Goal: Information Seeking & Learning: Learn about a topic

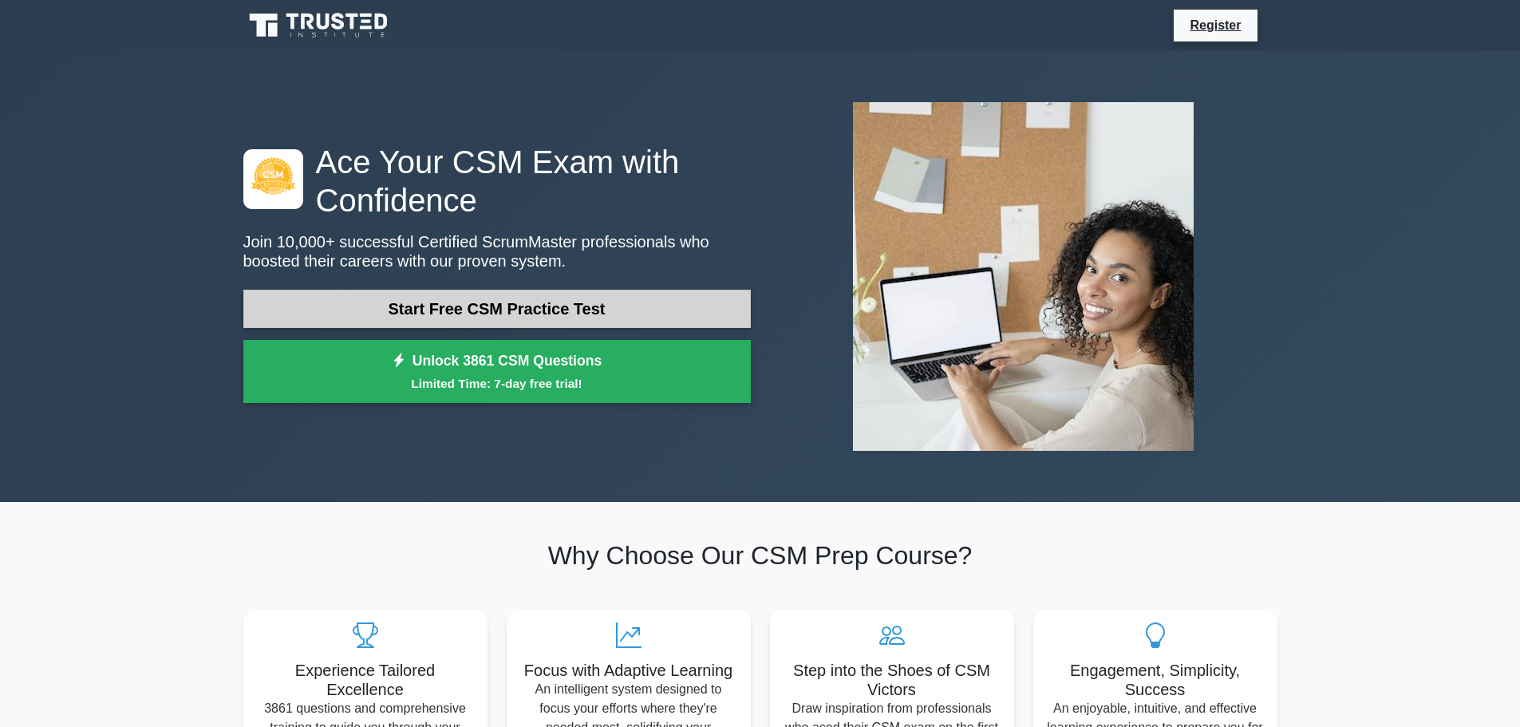
click at [563, 305] on link "Start Free CSM Practice Test" at bounding box center [496, 309] width 507 height 38
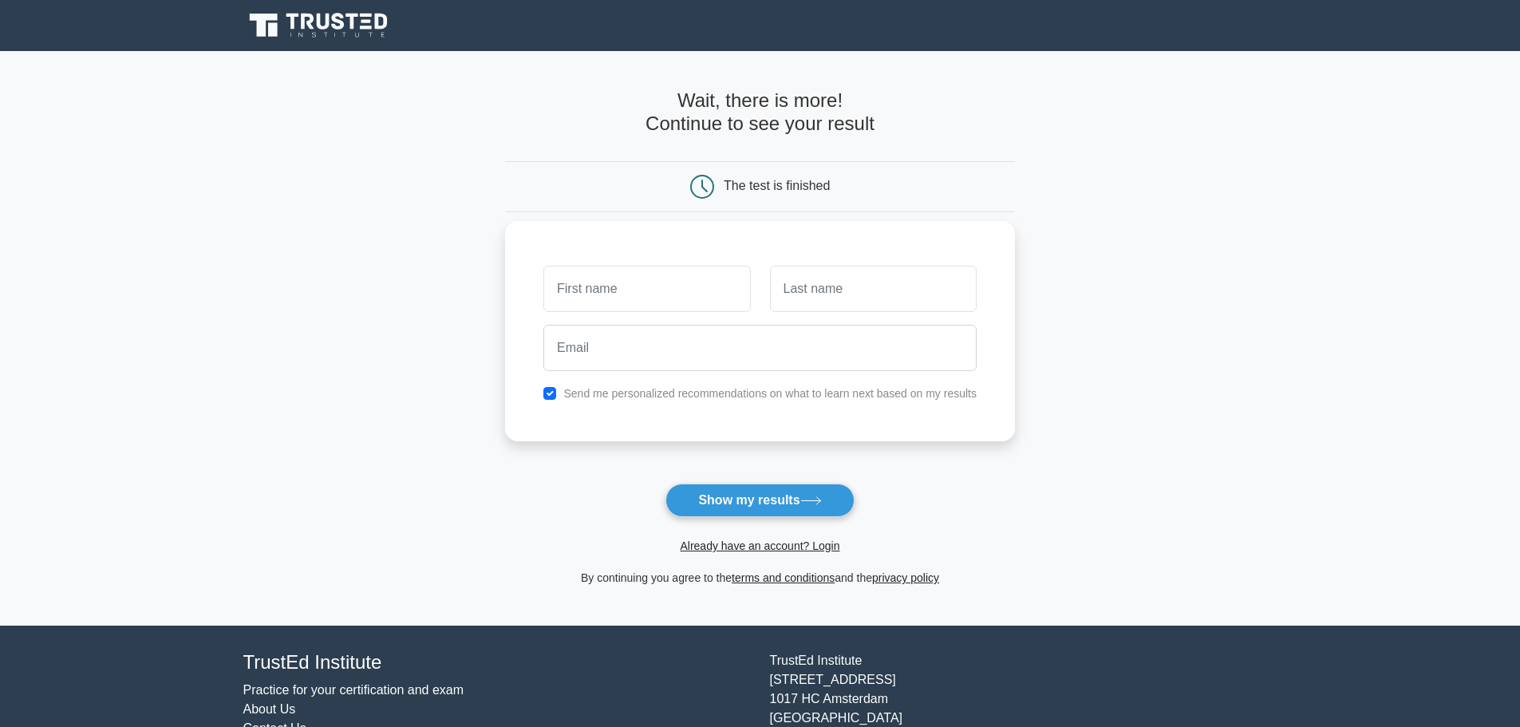
click at [620, 278] on input "text" at bounding box center [646, 289] width 207 height 46
type input "gundega"
click at [860, 294] on input "text" at bounding box center [873, 289] width 207 height 46
type input "Masalska"
click at [858, 334] on input "email" at bounding box center [759, 348] width 433 height 46
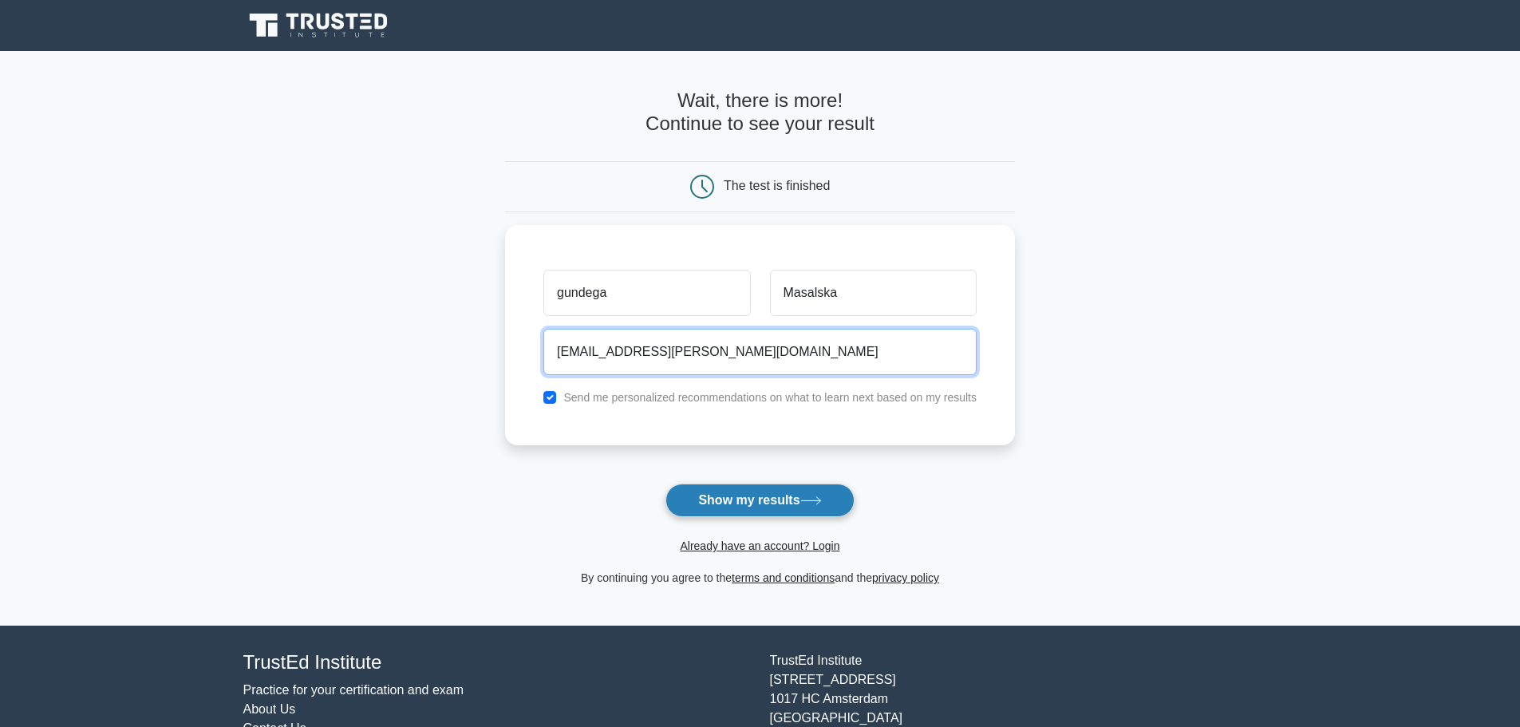
type input "gundega.martinson@gmail.com"
click at [765, 499] on button "Show my results" at bounding box center [759, 500] width 188 height 34
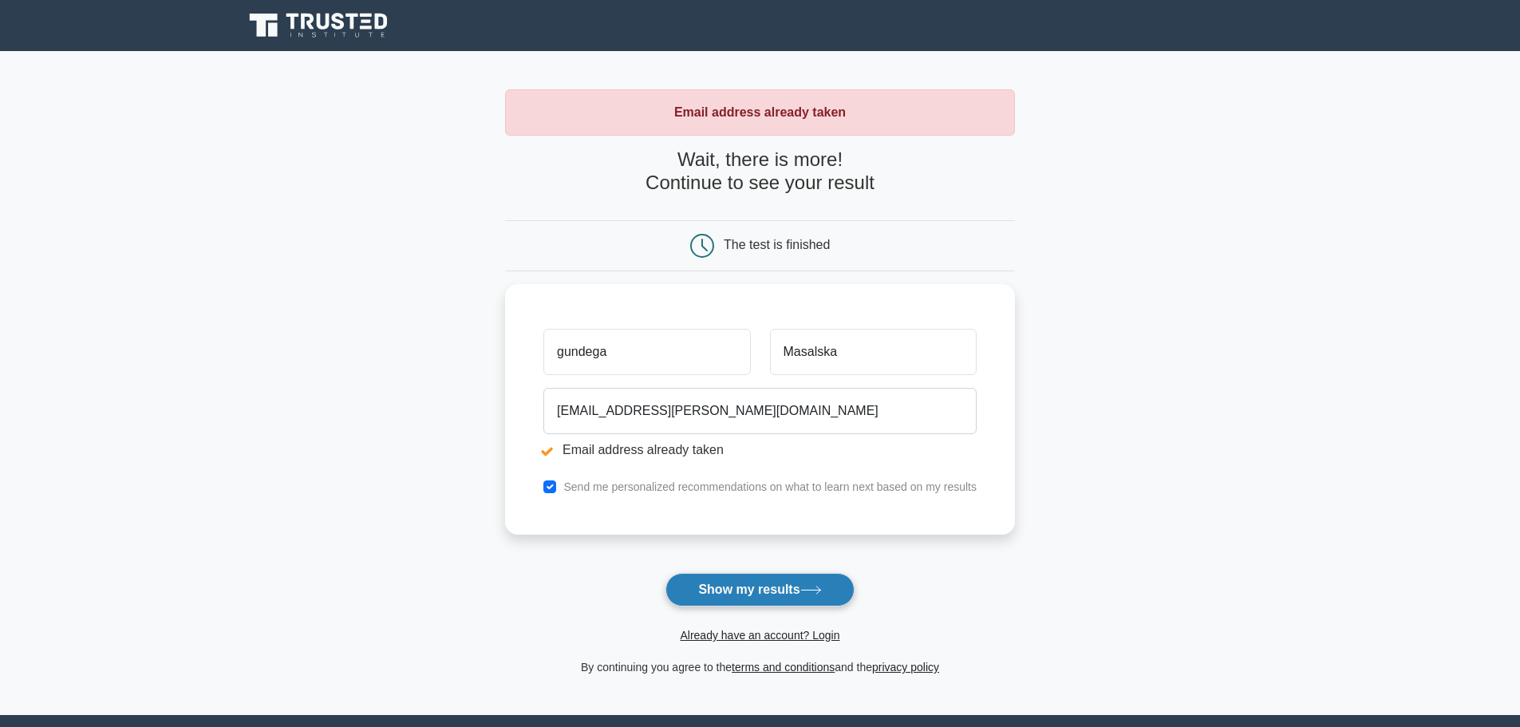
click at [786, 581] on button "Show my results" at bounding box center [759, 590] width 188 height 34
click at [763, 630] on link "Already have an account? Login" at bounding box center [760, 635] width 160 height 13
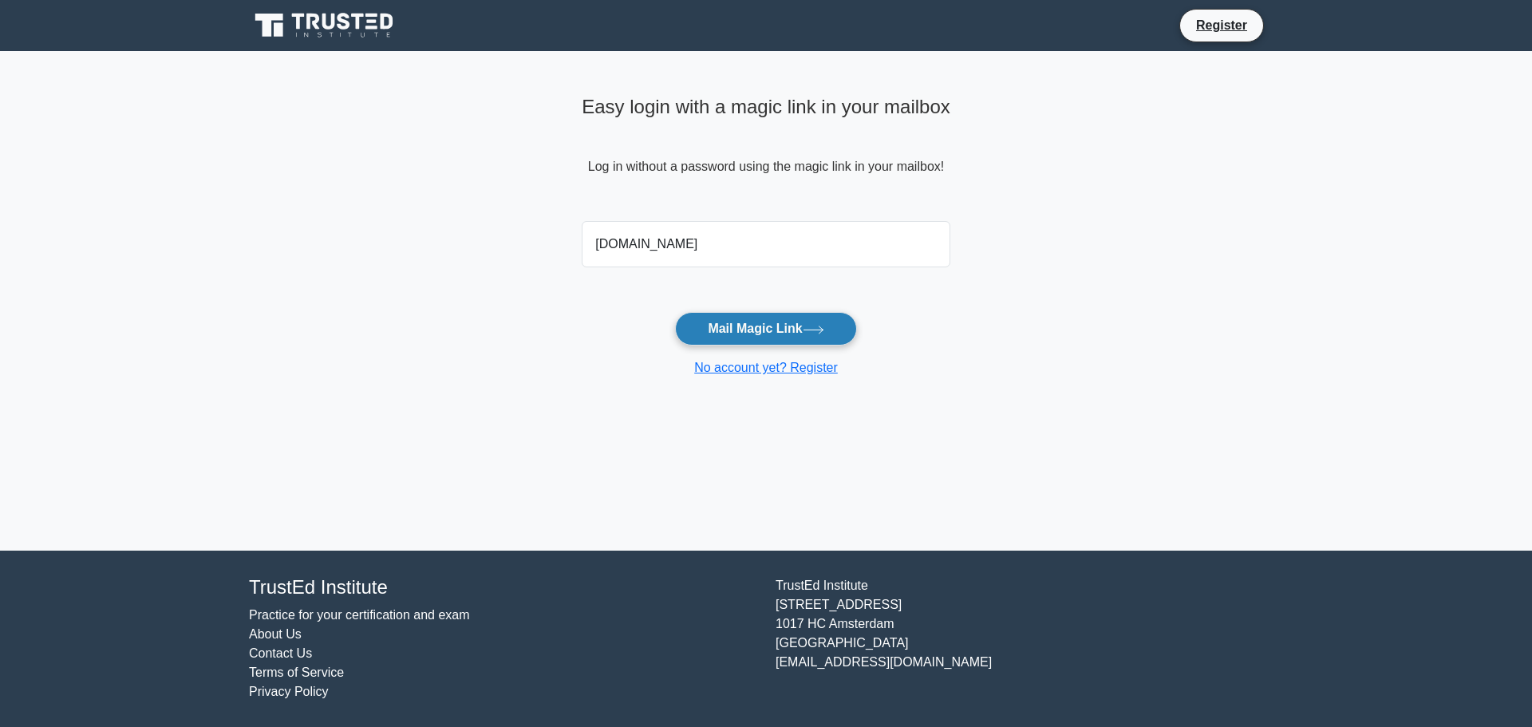
click at [774, 328] on button "Mail Magic Link" at bounding box center [765, 329] width 181 height 34
click at [699, 240] on input "gundega.martinsongmail.com" at bounding box center [765, 244] width 369 height 46
type input "gundega.martinson@gmail.com"
click at [785, 319] on button "Mail Magic Link" at bounding box center [765, 329] width 181 height 34
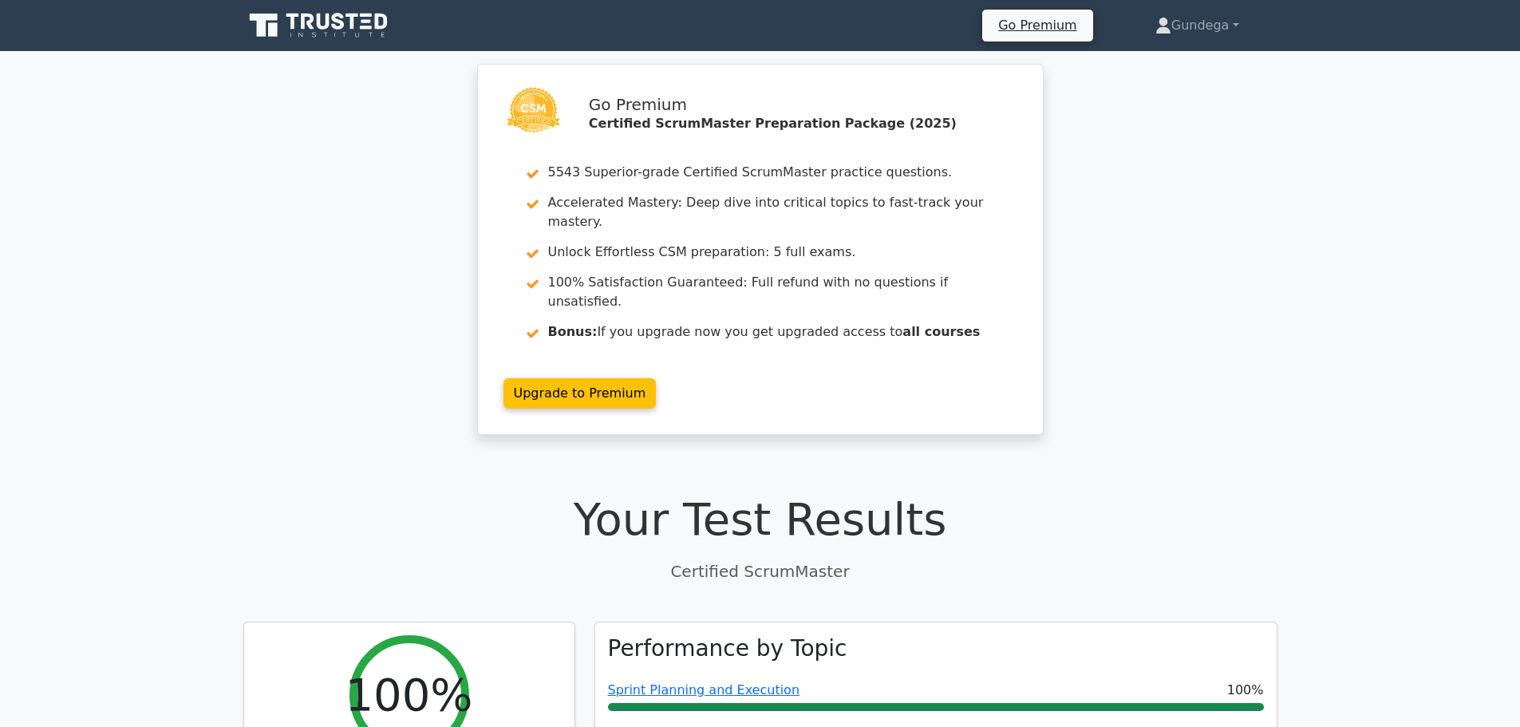
click at [1235, 270] on div "Go Premium Certified ScrumMaster Preparation Package (2025) 5543 Superior-grade…" at bounding box center [760, 259] width 1520 height 390
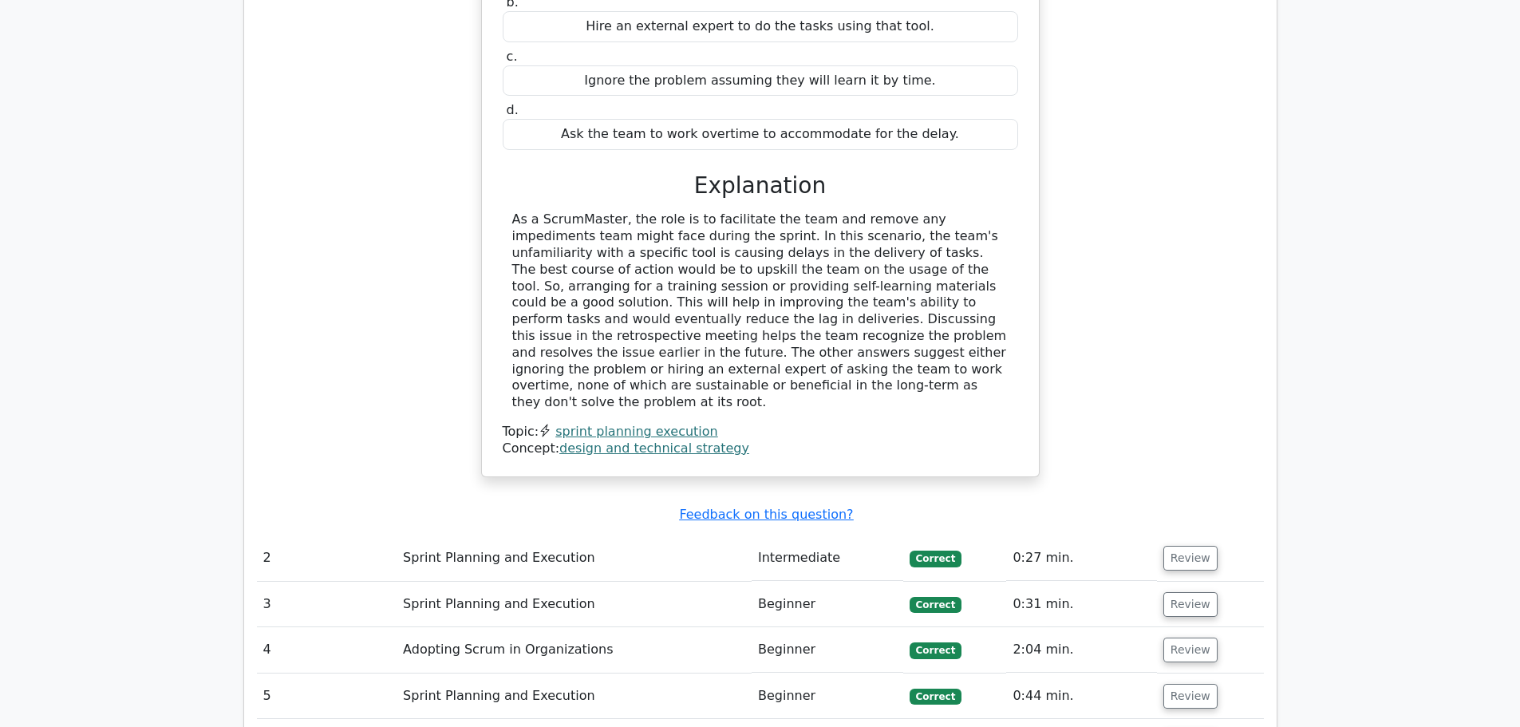
scroll to position [1595, 0]
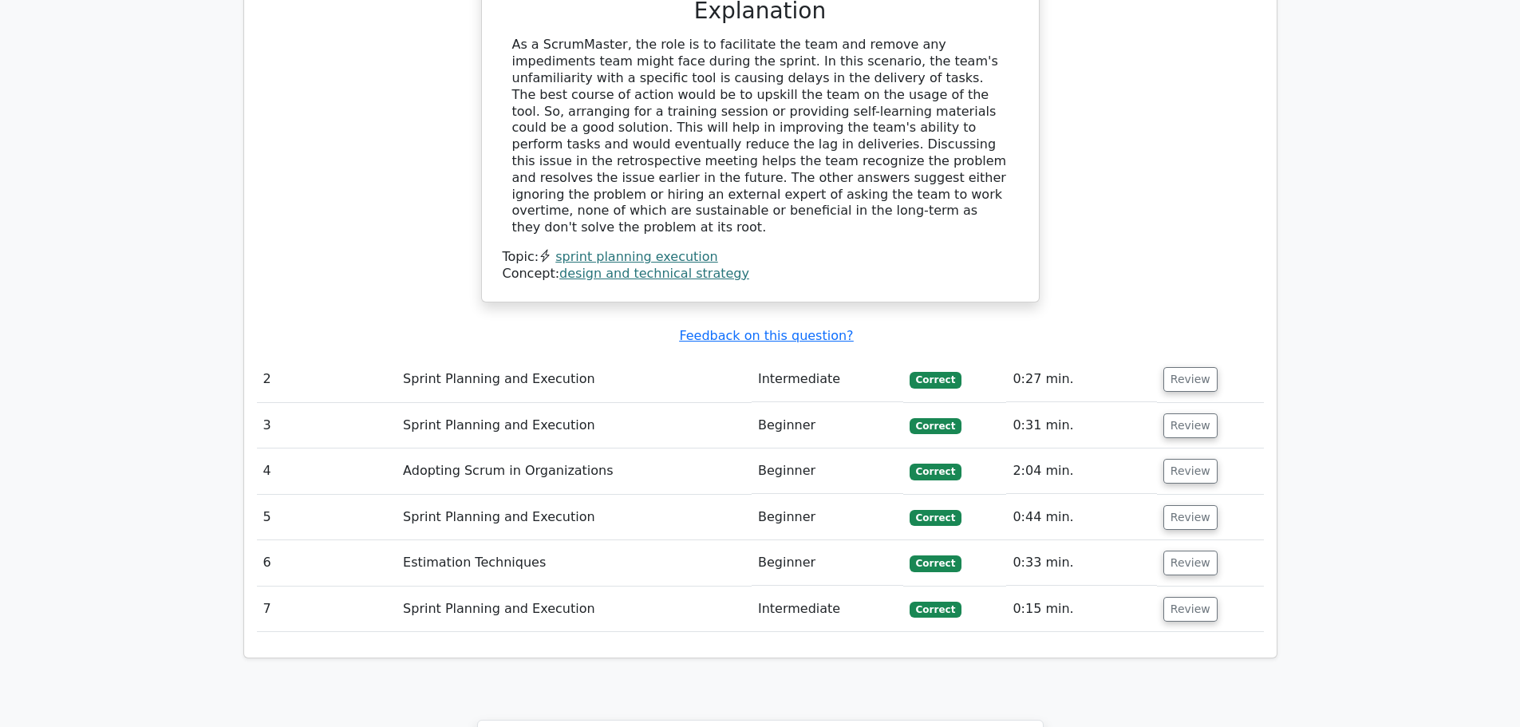
click at [567, 357] on td "Sprint Planning and Execution" at bounding box center [573, 379] width 355 height 45
click at [1183, 367] on button "Review" at bounding box center [1190, 379] width 54 height 25
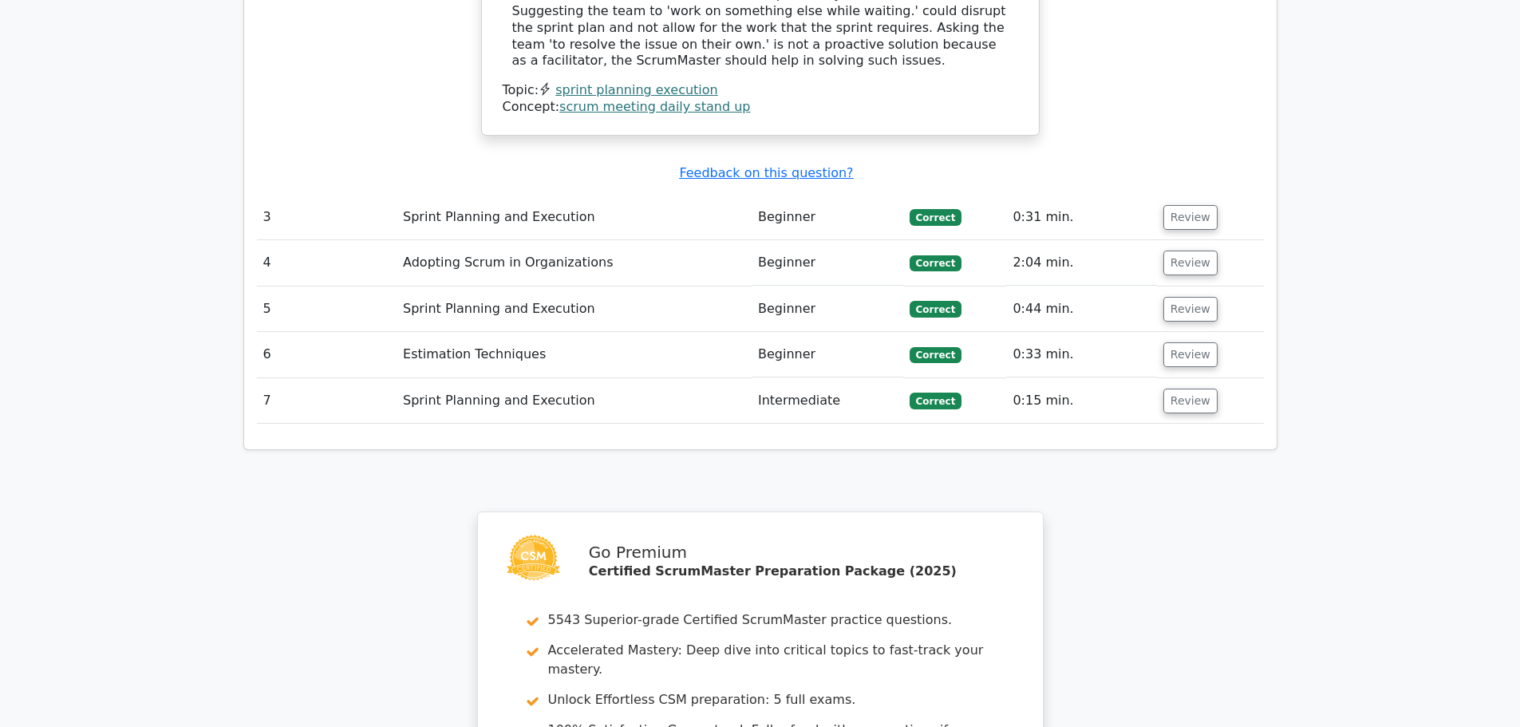
scroll to position [2951, 0]
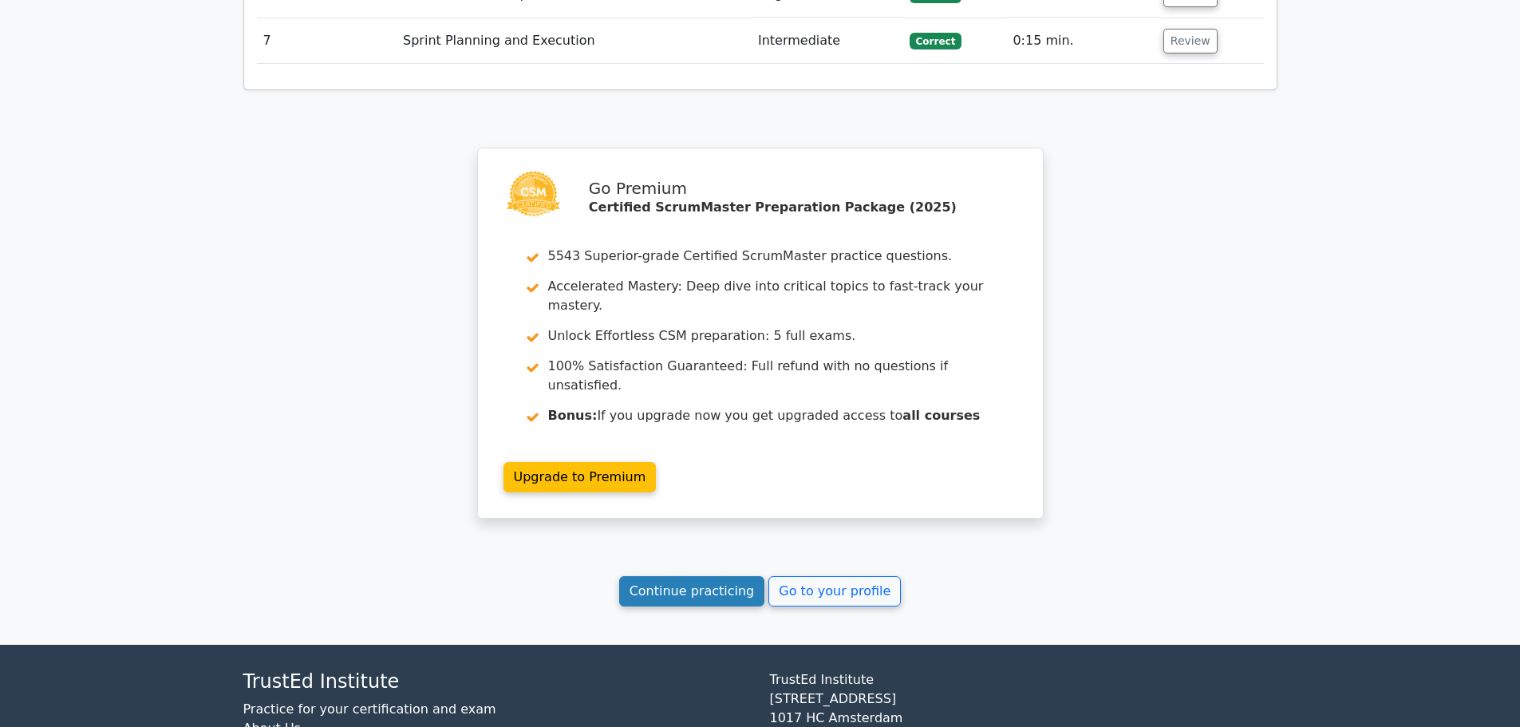
click at [705, 576] on link "Continue practicing" at bounding box center [692, 591] width 146 height 30
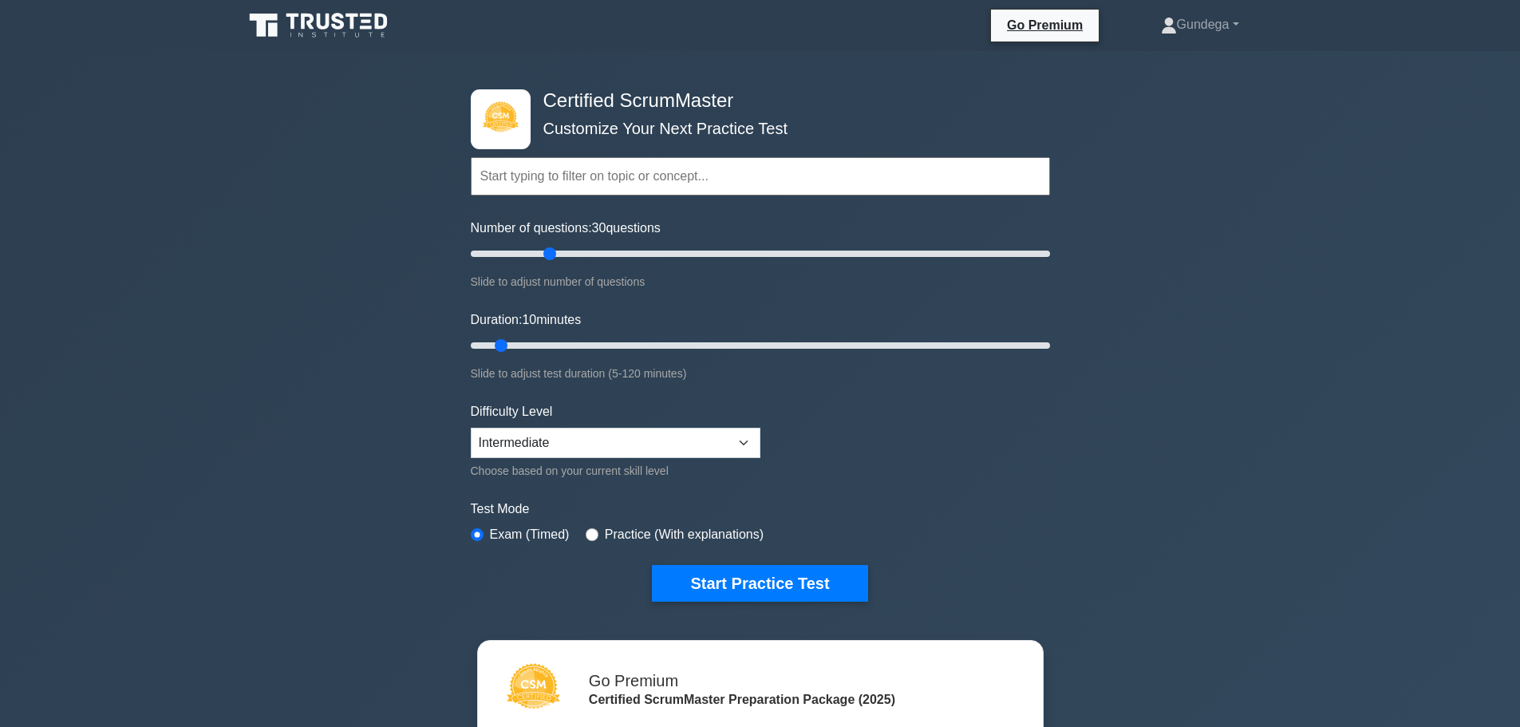
drag, startPoint x: 490, startPoint y: 255, endPoint x: 543, endPoint y: 255, distance: 53.4
type input "30"
click at [543, 255] on input "Number of questions: 30 questions" at bounding box center [760, 253] width 579 height 19
click at [821, 583] on button "Start Practice Test" at bounding box center [759, 583] width 215 height 37
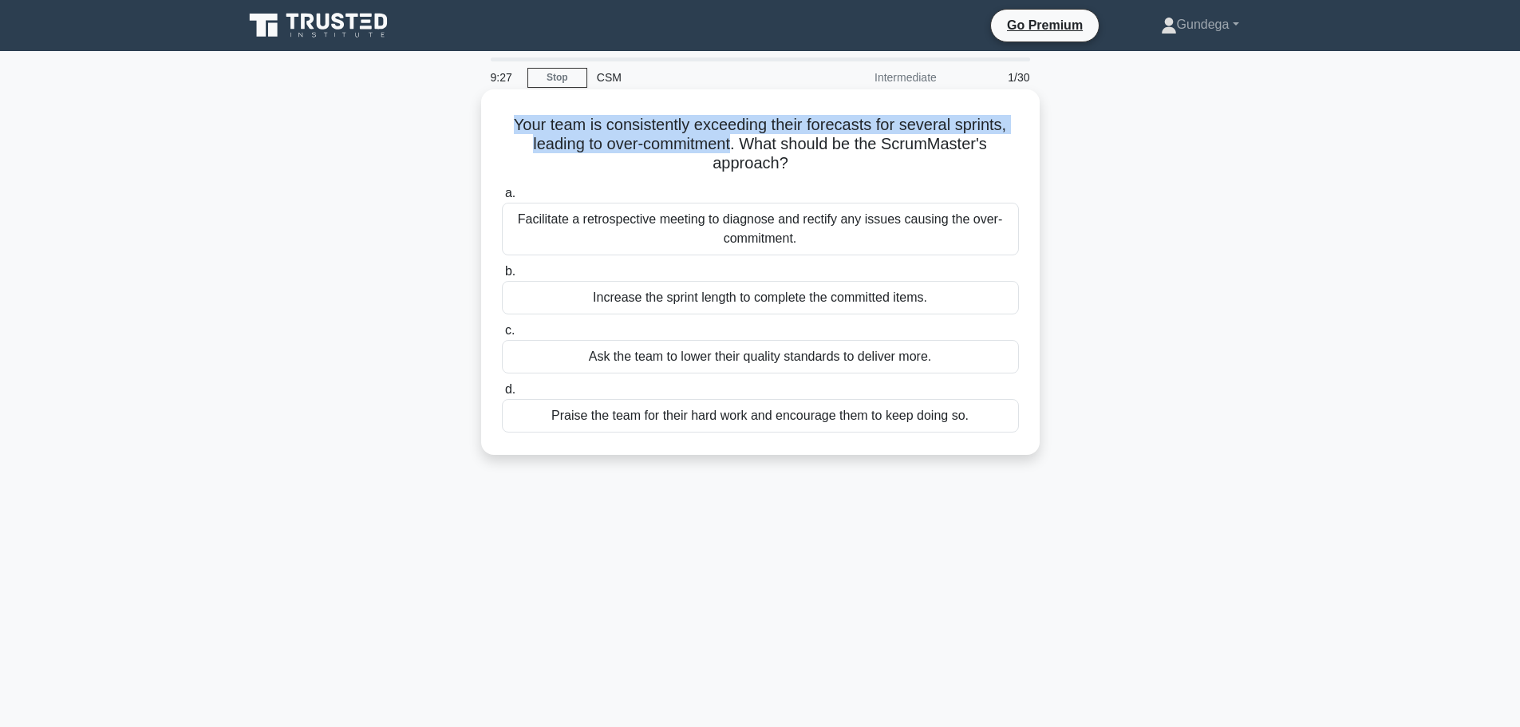
drag, startPoint x: 734, startPoint y: 142, endPoint x: 511, endPoint y: 122, distance: 223.4
click at [511, 122] on h5 "Your team is consistently exceeding their forecasts for several sprints, leadin…" at bounding box center [760, 144] width 520 height 59
copy h5 "Your team is consistently exceeding their forecasts for several sprints, leadin…"
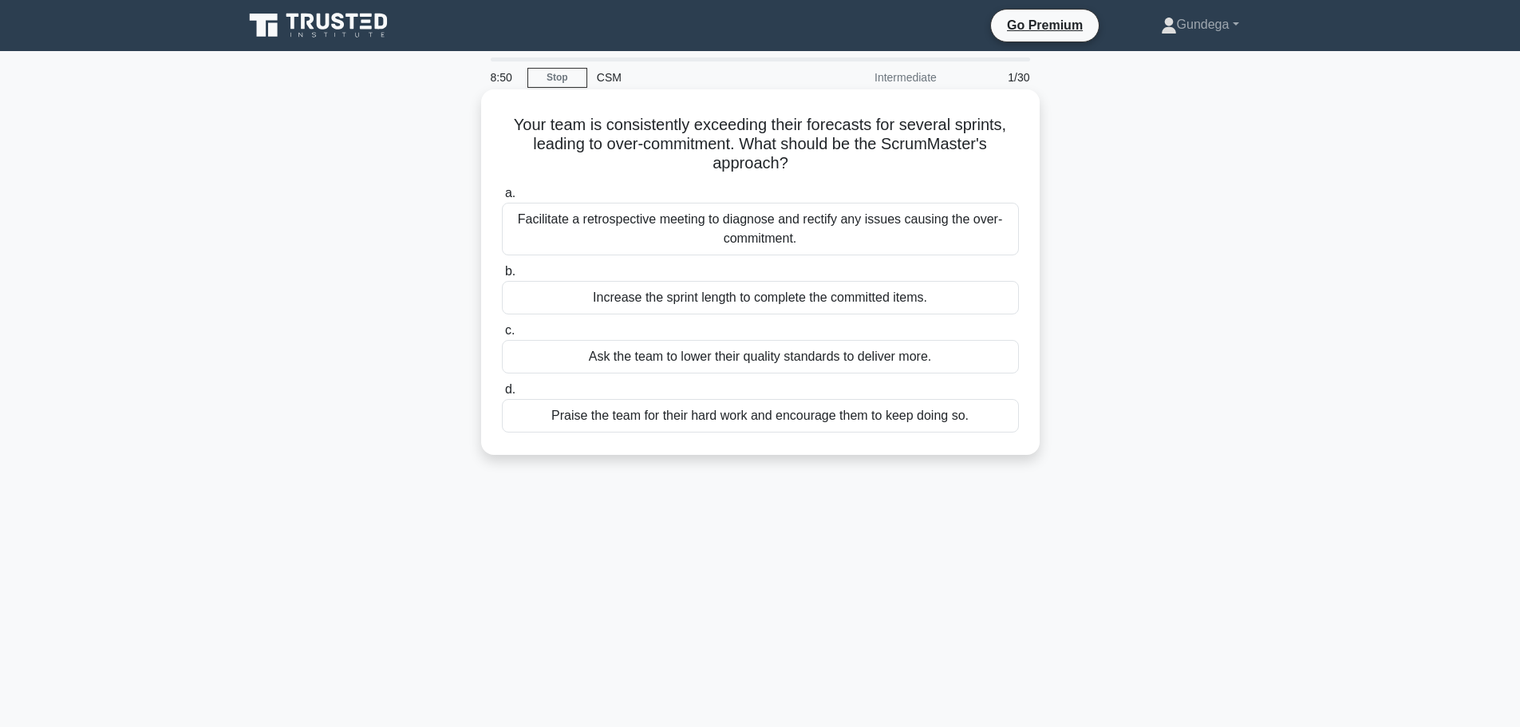
click at [702, 226] on div "Facilitate a retrospective meeting to diagnose and rectify any issues causing t…" at bounding box center [760, 229] width 517 height 53
click at [502, 199] on input "a. Facilitate a retrospective meeting to diagnose and rectify any issues causin…" at bounding box center [502, 193] width 0 height 10
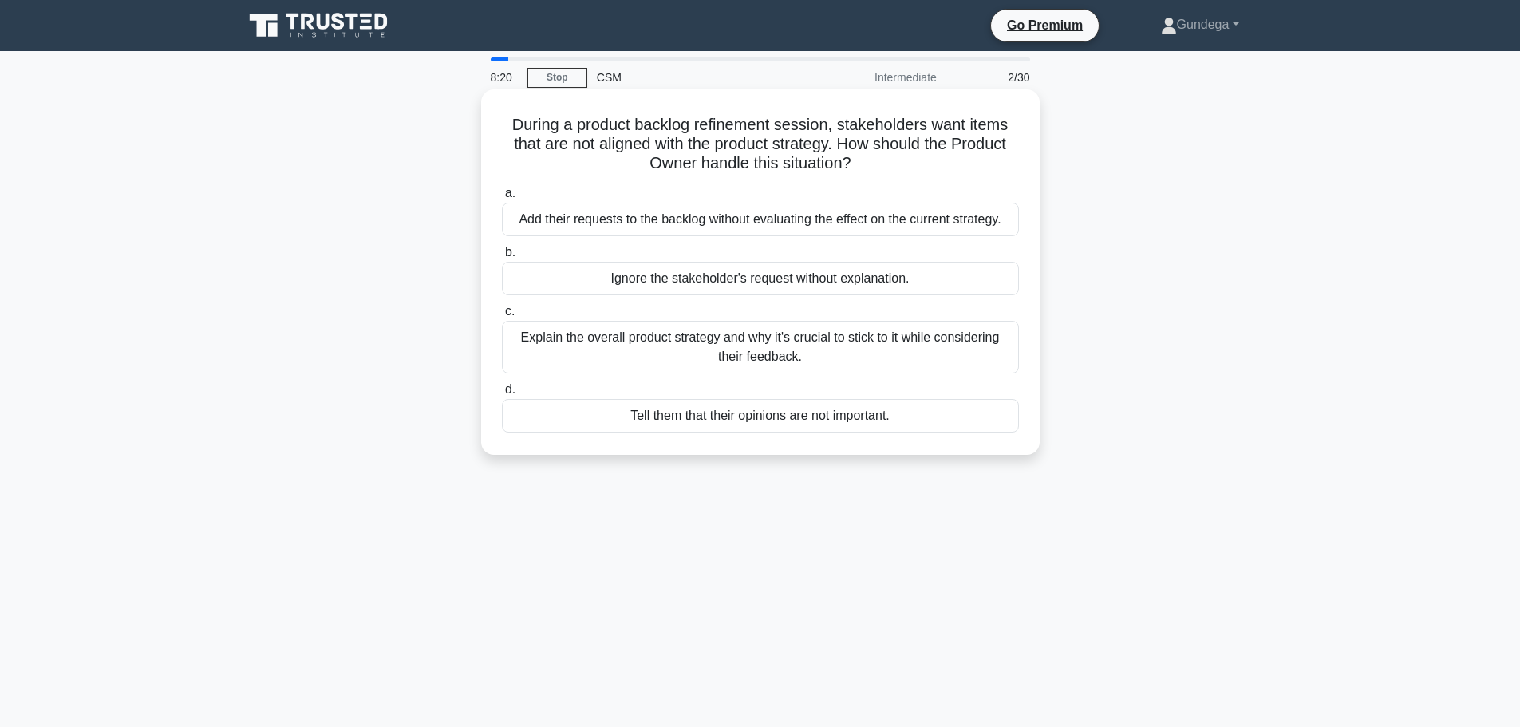
click at [846, 341] on div "Explain the overall product strategy and why it's crucial to stick to it while …" at bounding box center [760, 347] width 517 height 53
click at [502, 317] on input "c. Explain the overall product strategy and why it's crucial to stick to it whi…" at bounding box center [502, 311] width 0 height 10
click at [830, 353] on div "Arrange a private meeting with them together to address the issue and find a so…" at bounding box center [760, 347] width 517 height 53
click at [502, 317] on input "c. Arrange a private meeting with them together to address the issue and find a…" at bounding box center [502, 311] width 0 height 10
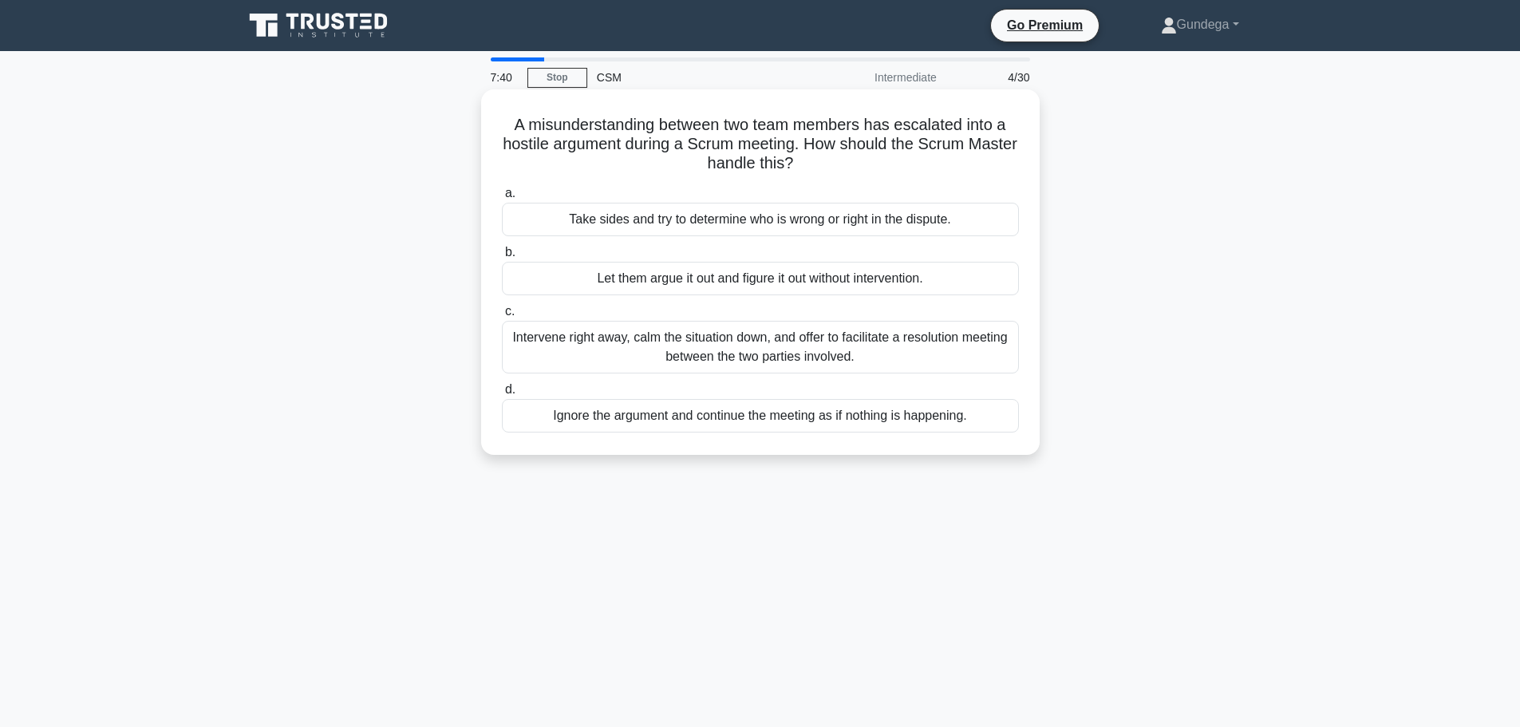
click at [968, 344] on div "Intervene right away, calm the situation down, and offer to facilitate a resolu…" at bounding box center [760, 347] width 517 height 53
click at [502, 317] on input "c. Intervene right away, calm the situation down, and offer to facilitate a res…" at bounding box center [502, 311] width 0 height 10
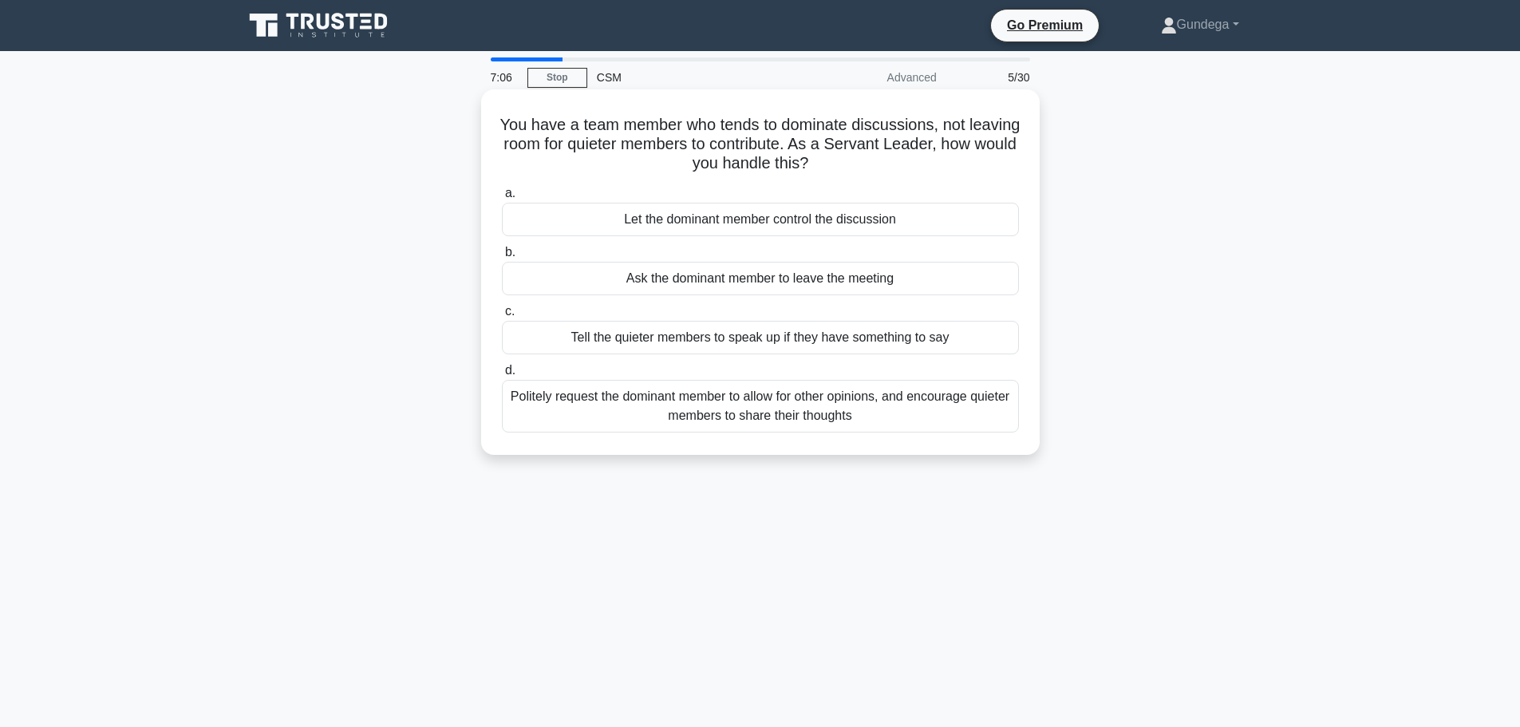
click at [948, 394] on div "Politely request the dominant member to allow for other opinions, and encourage…" at bounding box center [760, 406] width 517 height 53
click at [502, 376] on input "d. Politely request the dominant member to allow for other opinions, and encour…" at bounding box center [502, 370] width 0 height 10
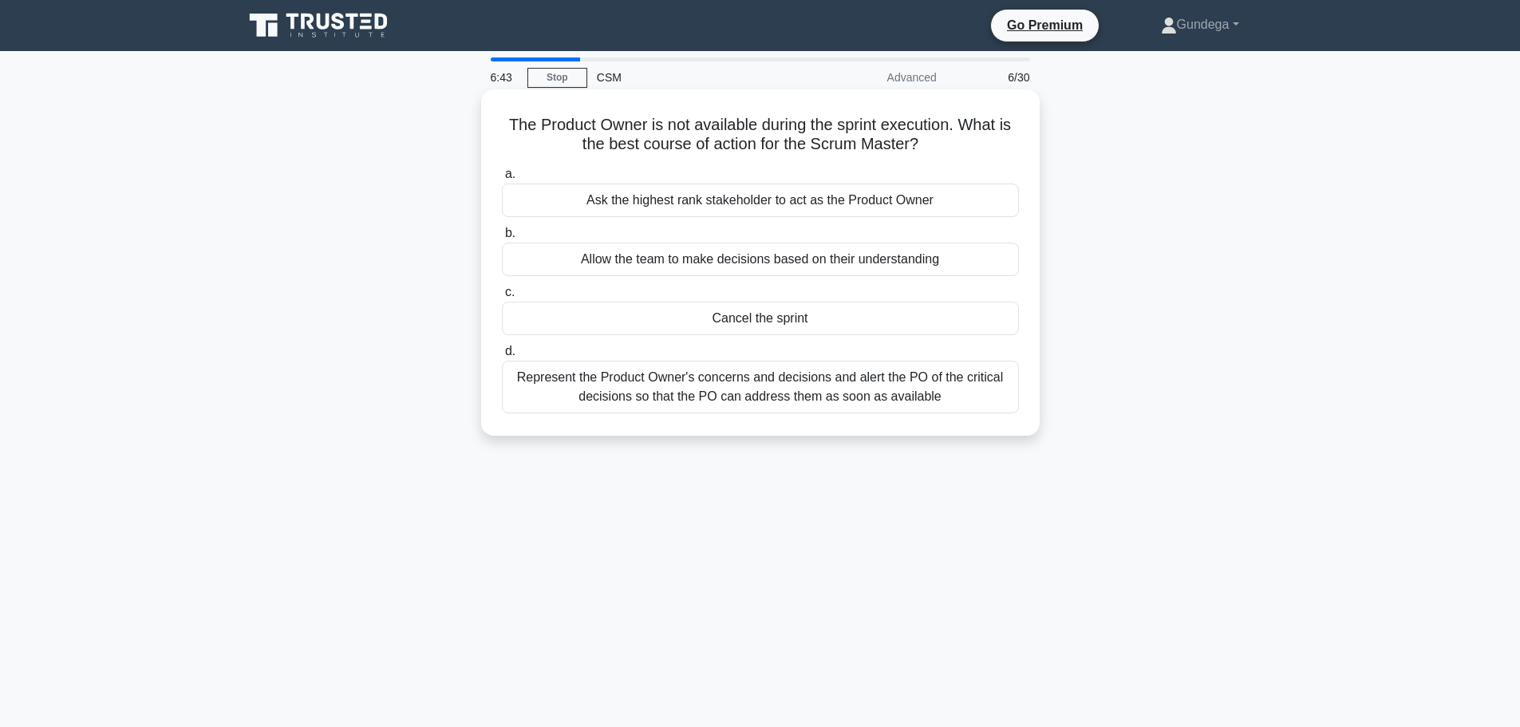
click at [783, 325] on div "Cancel the sprint" at bounding box center [760, 319] width 517 height 34
click at [502, 298] on input "c. Cancel the sprint" at bounding box center [502, 292] width 0 height 10
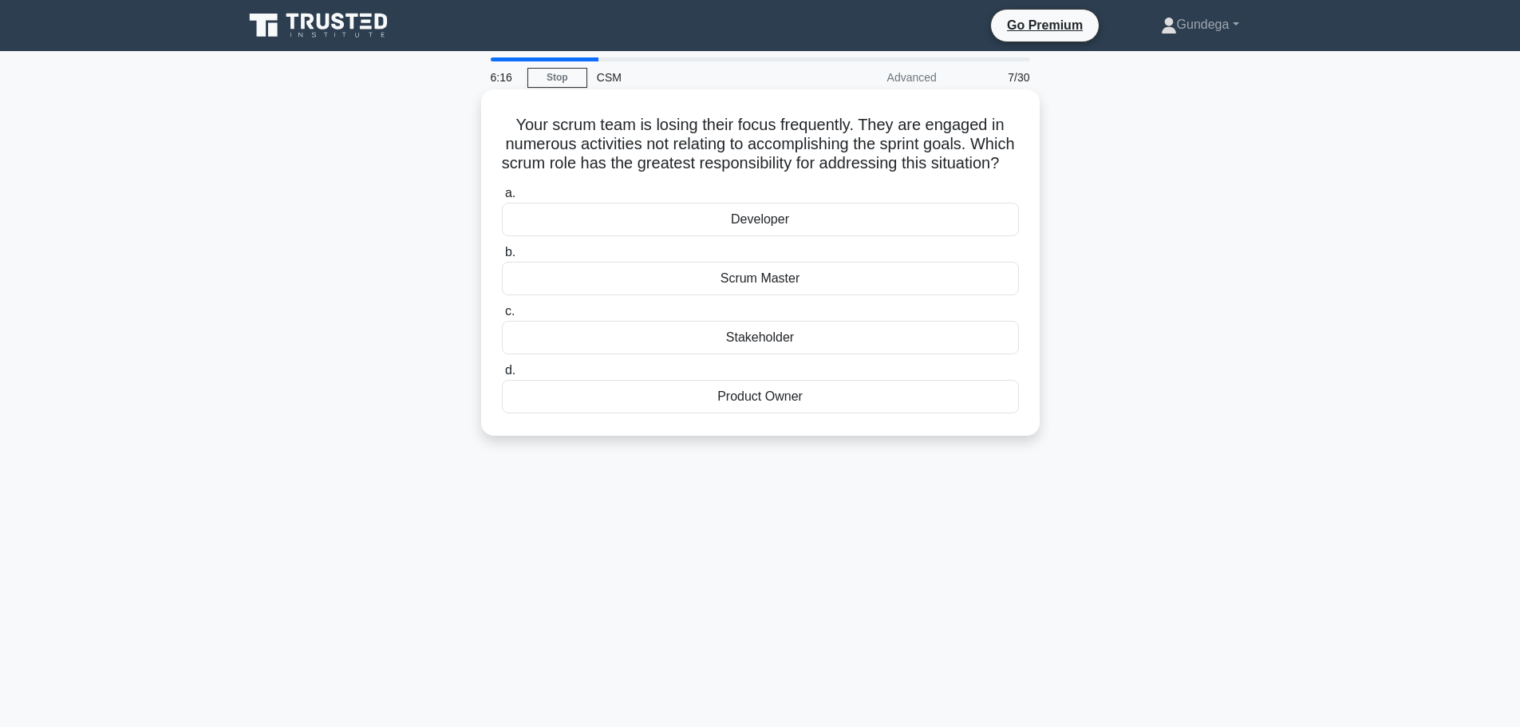
click at [763, 295] on div "Scrum Master" at bounding box center [760, 279] width 517 height 34
click at [502, 258] on input "b. Scrum Master" at bounding box center [502, 252] width 0 height 10
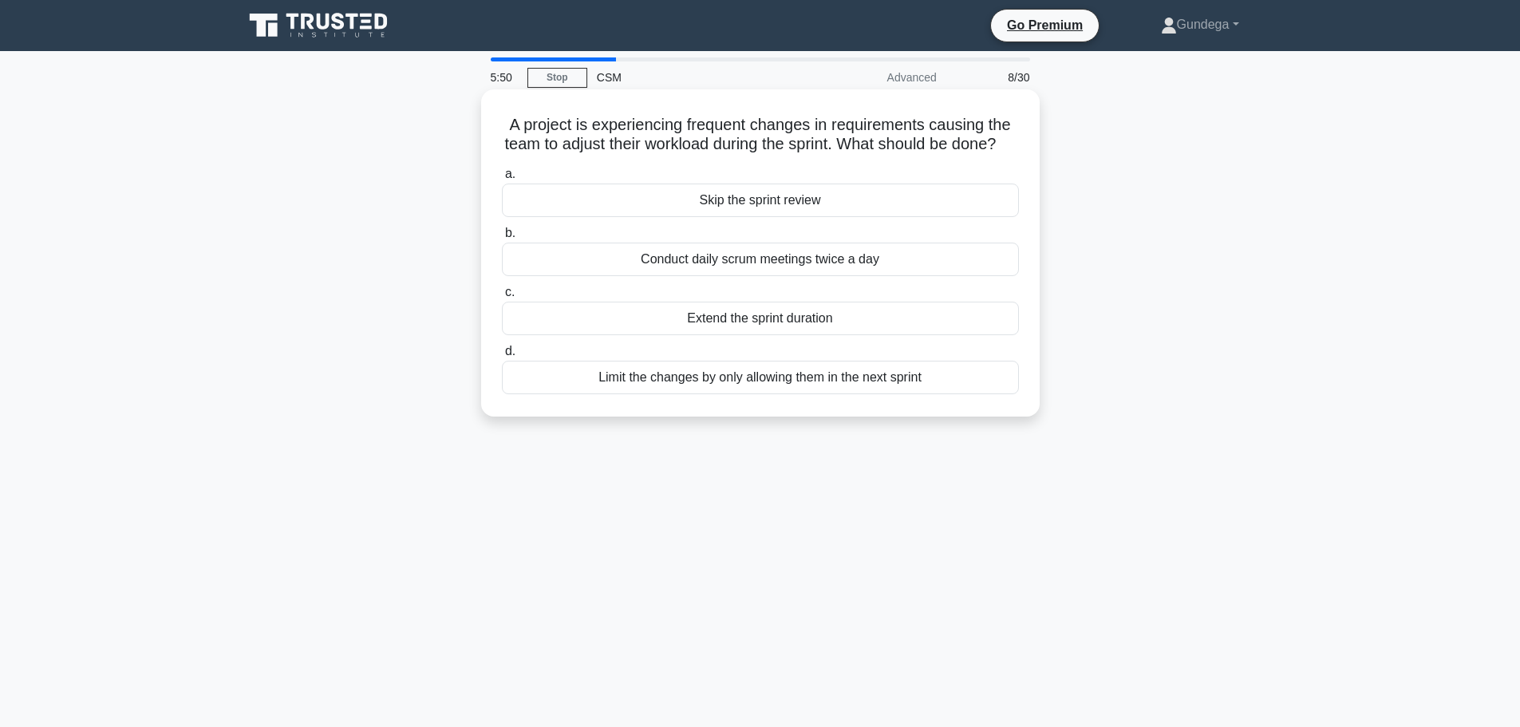
click at [718, 389] on div "Limit the changes by only allowing them in the next sprint" at bounding box center [760, 378] width 517 height 34
click at [502, 357] on input "d. Limit the changes by only allowing them in the next sprint" at bounding box center [502, 351] width 0 height 10
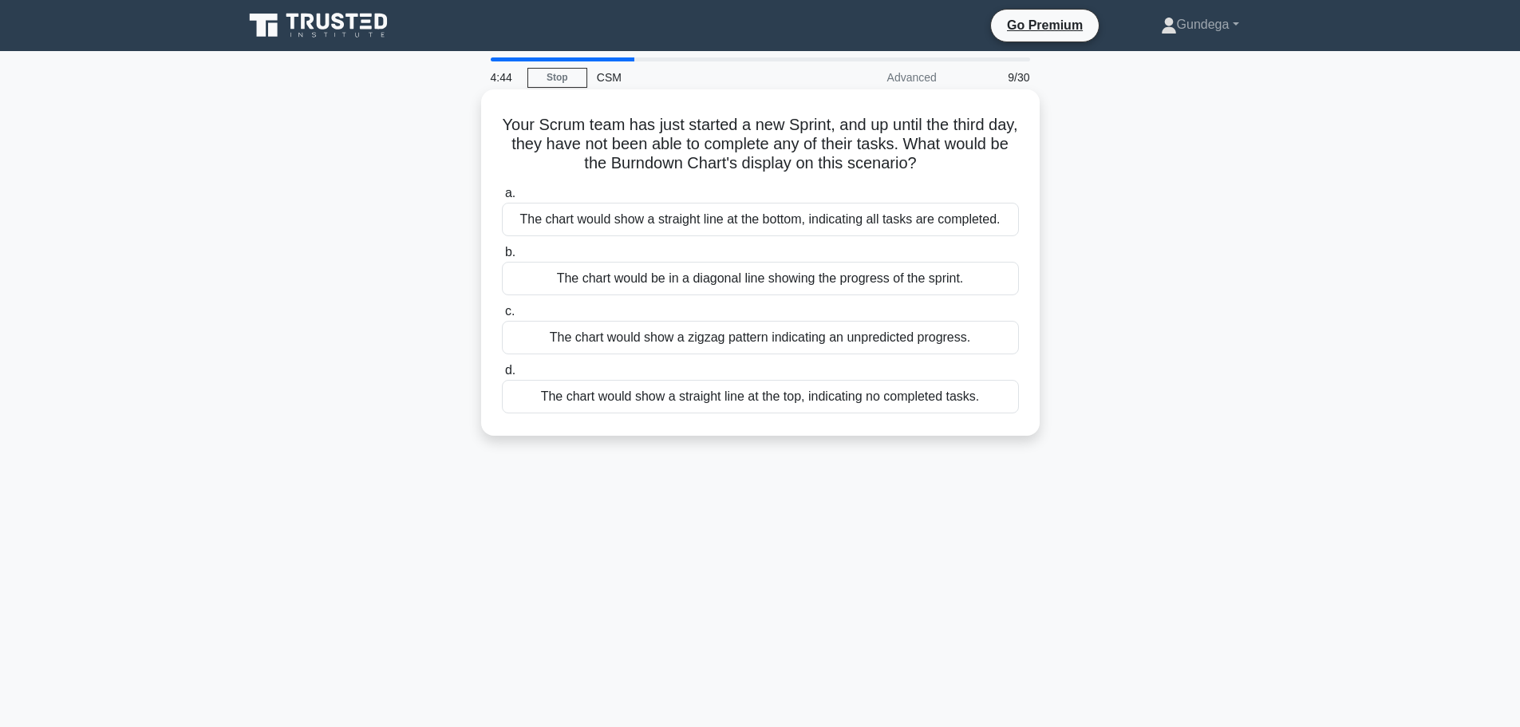
click at [910, 394] on div "The chart would show a straight line at the top, indicating no completed tasks." at bounding box center [760, 397] width 517 height 34
click at [502, 376] on input "d. The chart would show a straight line at the top, indicating no completed tas…" at bounding box center [502, 370] width 0 height 10
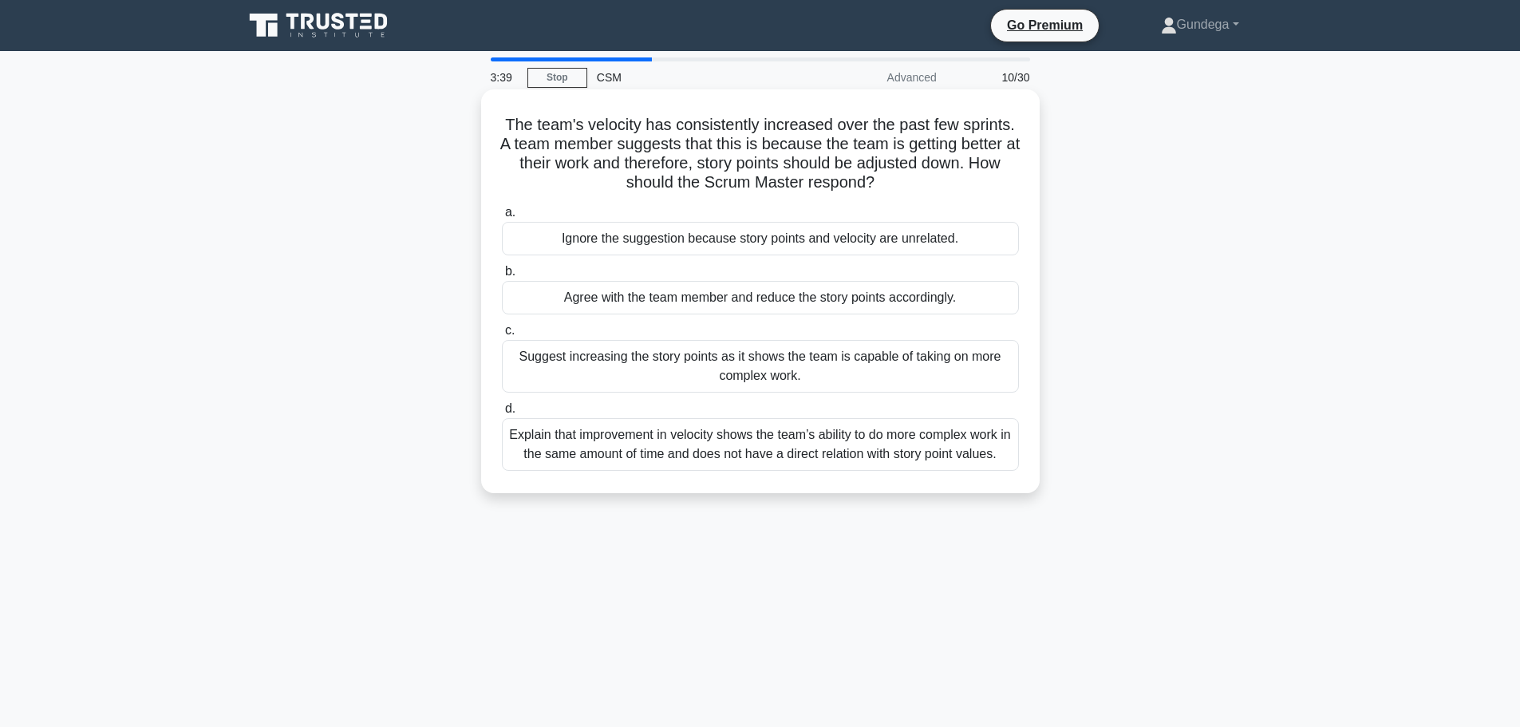
click at [989, 444] on div "Explain that improvement in velocity shows the team’s ability to do more comple…" at bounding box center [760, 444] width 517 height 53
click at [502, 414] on input "d. Explain that improvement in velocity shows the team’s ability to do more com…" at bounding box center [502, 409] width 0 height 10
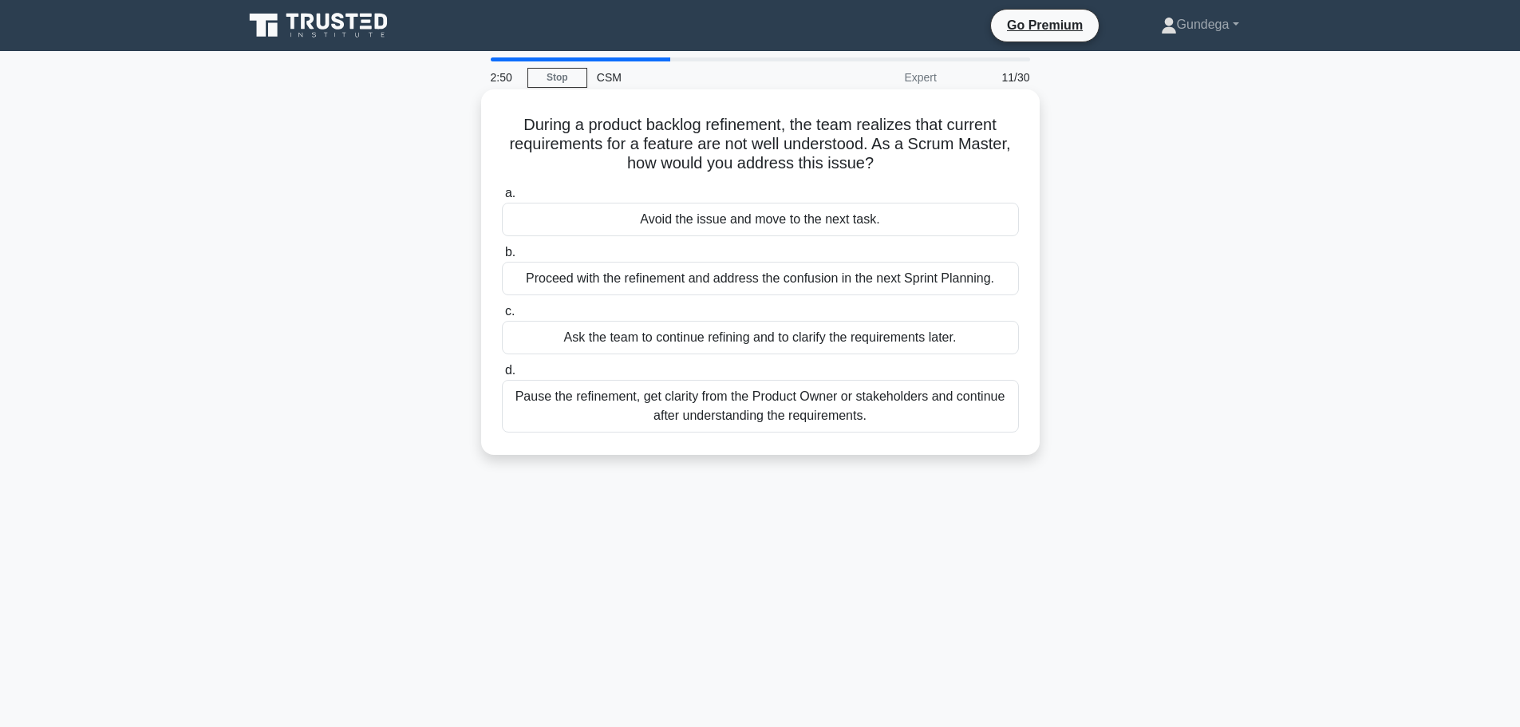
click at [819, 284] on div "Proceed with the refinement and address the confusion in the next Sprint Planni…" at bounding box center [760, 279] width 517 height 34
click at [502, 258] on input "b. Proceed with the refinement and address the confusion in the next Sprint Pla…" at bounding box center [502, 252] width 0 height 10
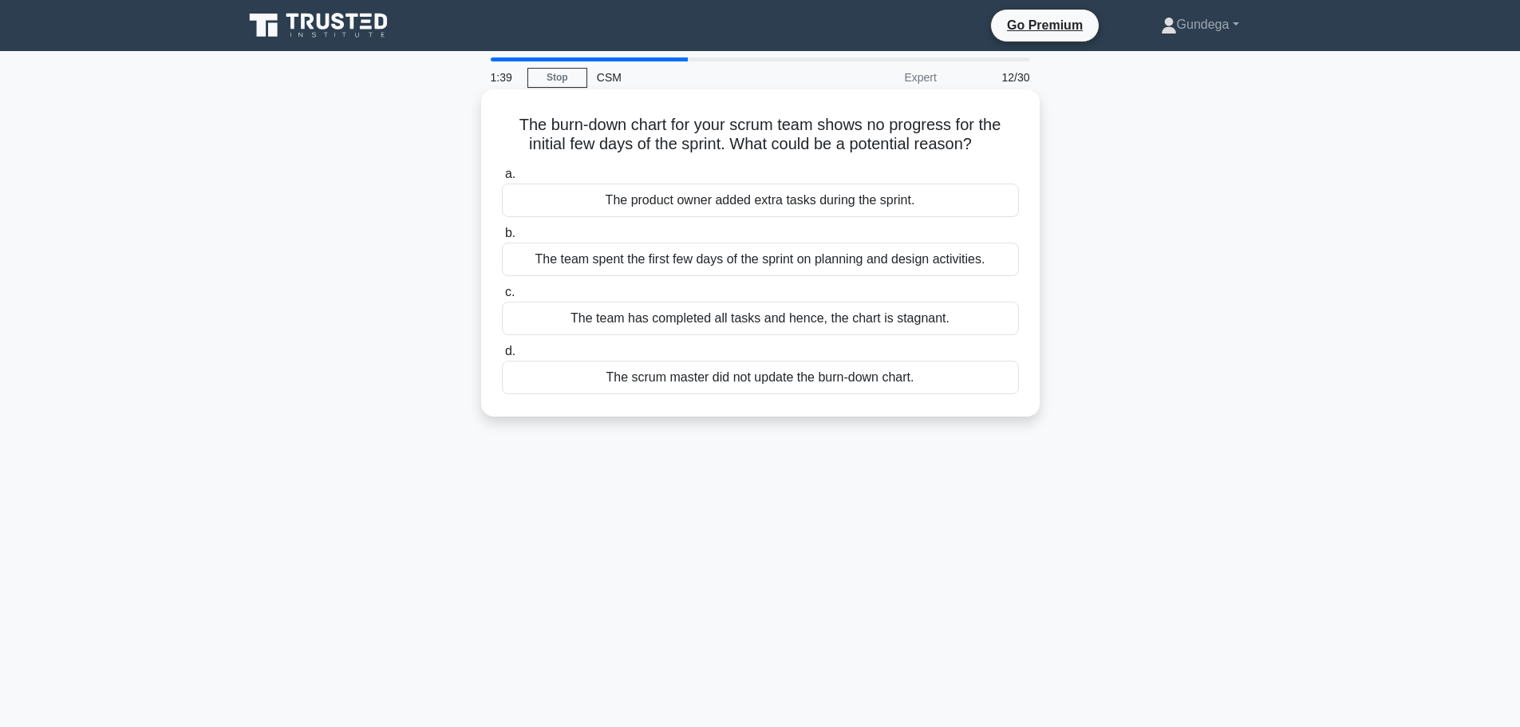
click at [846, 261] on div "The team spent the first few days of the sprint on planning and design activiti…" at bounding box center [760, 259] width 517 height 34
click at [502, 239] on input "b. The team spent the first few days of the sprint on planning and design activ…" at bounding box center [502, 233] width 0 height 10
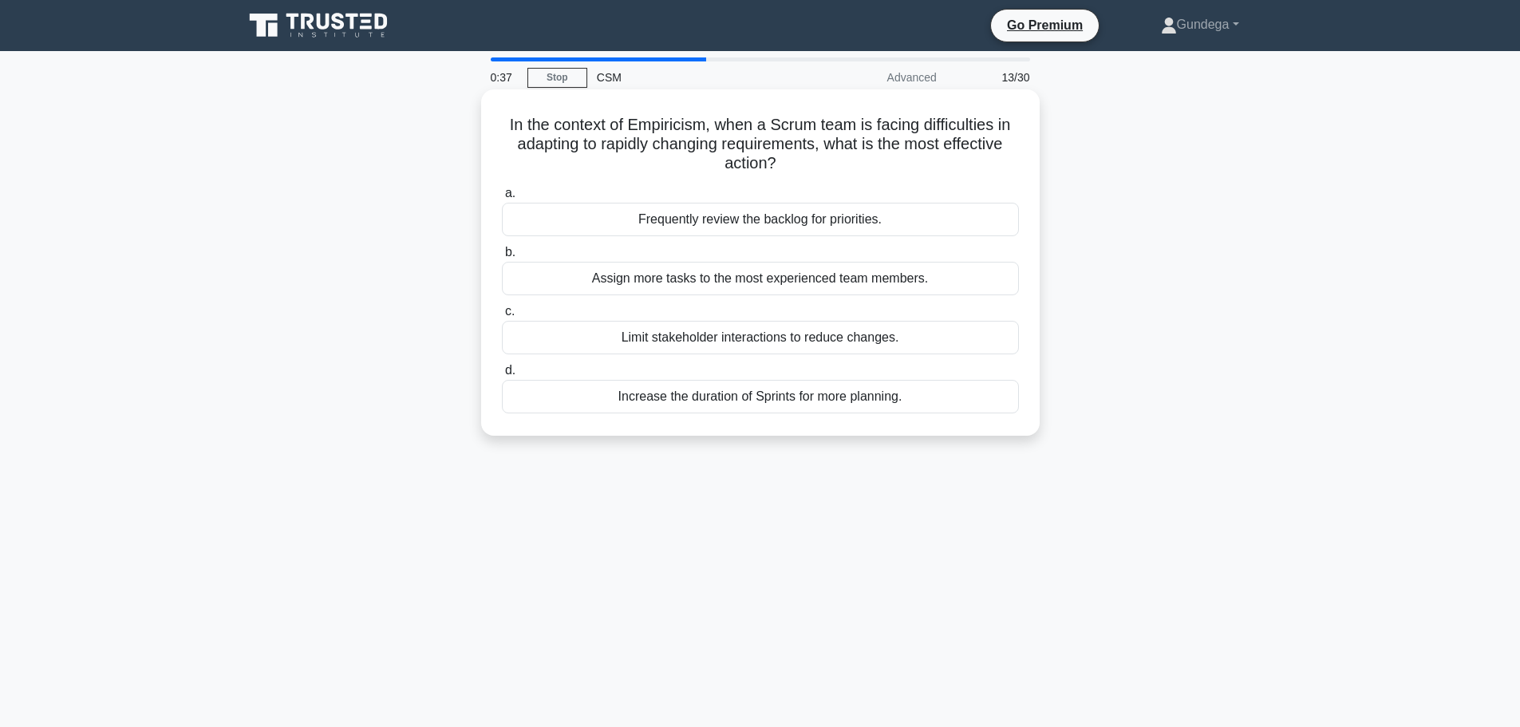
click at [832, 226] on div "Frequently review the backlog for priorities." at bounding box center [760, 220] width 517 height 34
click at [502, 199] on input "a. Frequently review the backlog for priorities." at bounding box center [502, 193] width 0 height 10
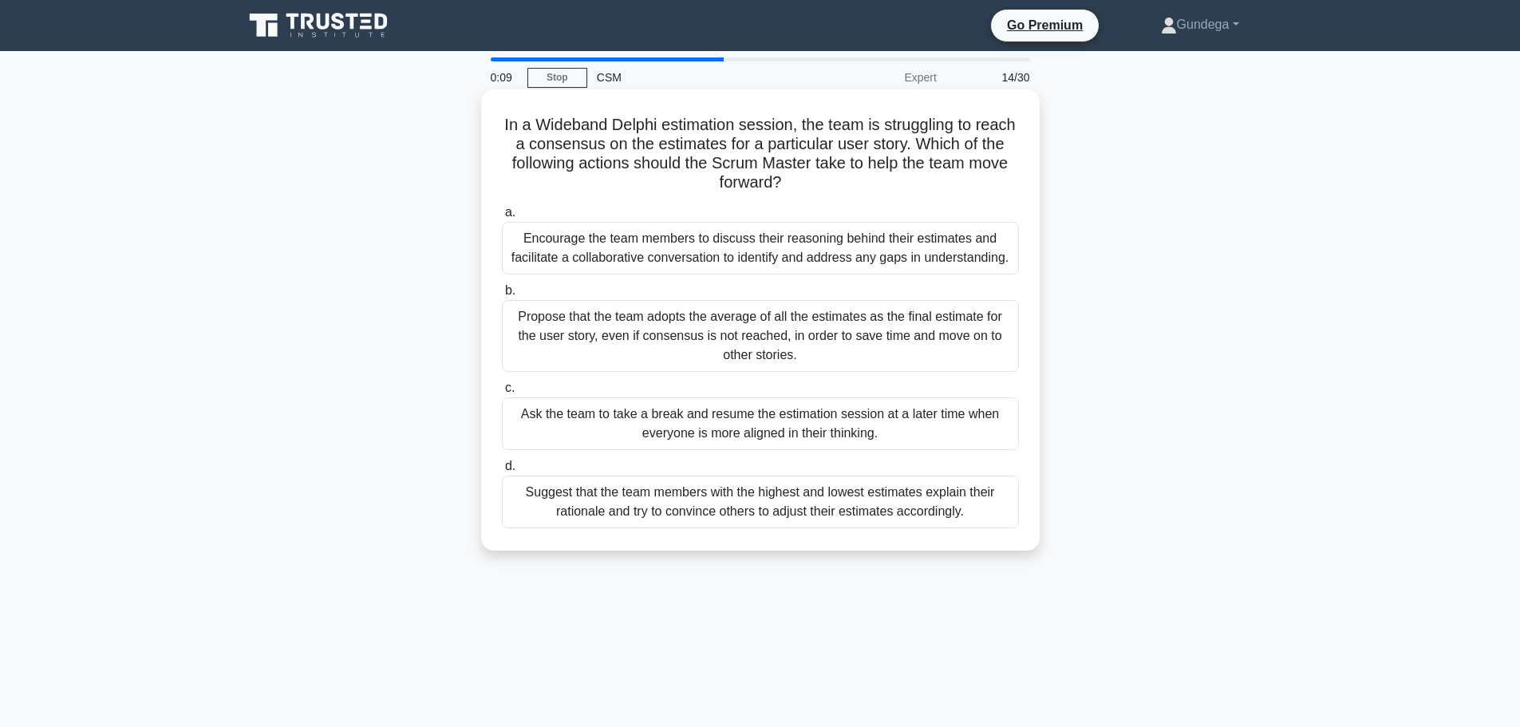
click at [907, 325] on div "Propose that the team adopts the average of all the estimates as the final esti…" at bounding box center [760, 336] width 517 height 72
click at [502, 296] on input "b. Propose that the team adopts the average of all the estimates as the final e…" at bounding box center [502, 291] width 0 height 10
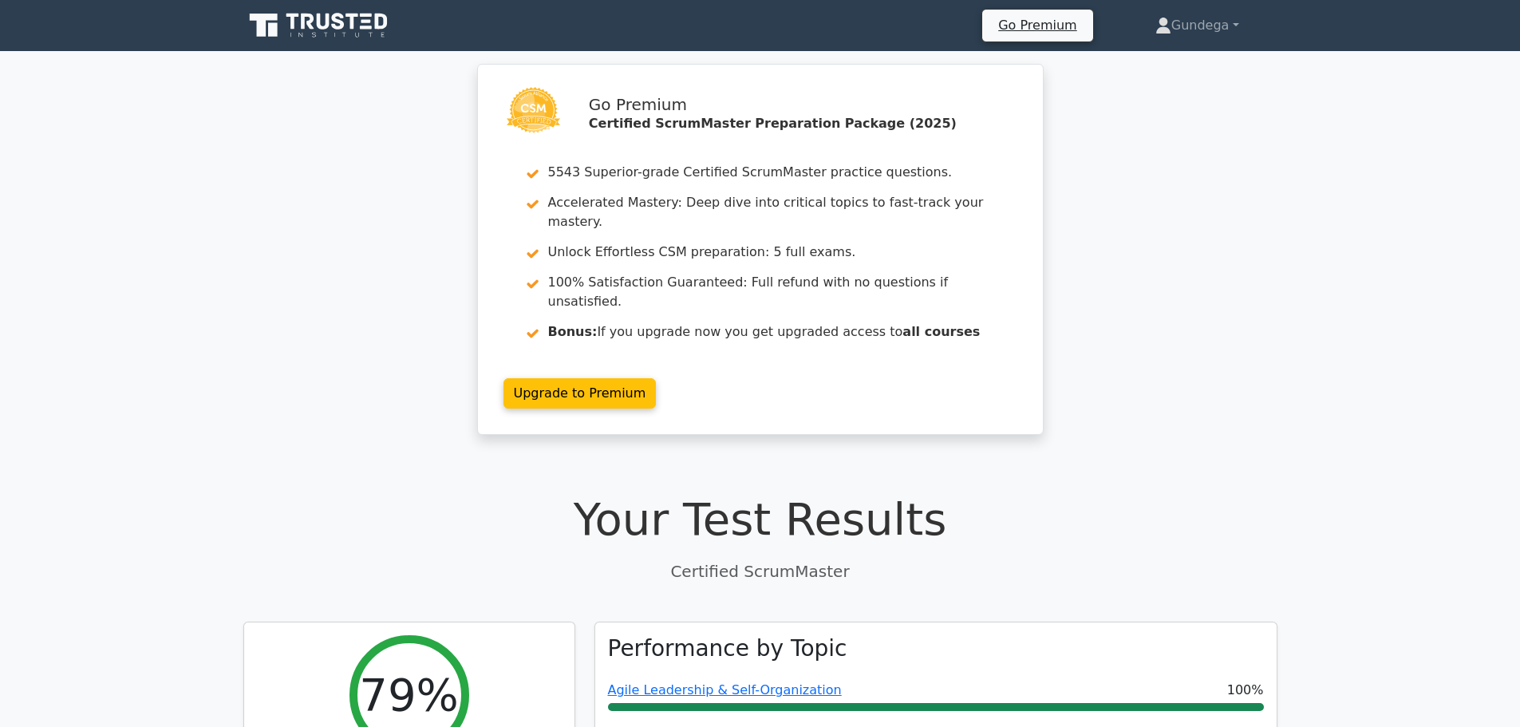
scroll to position [399, 0]
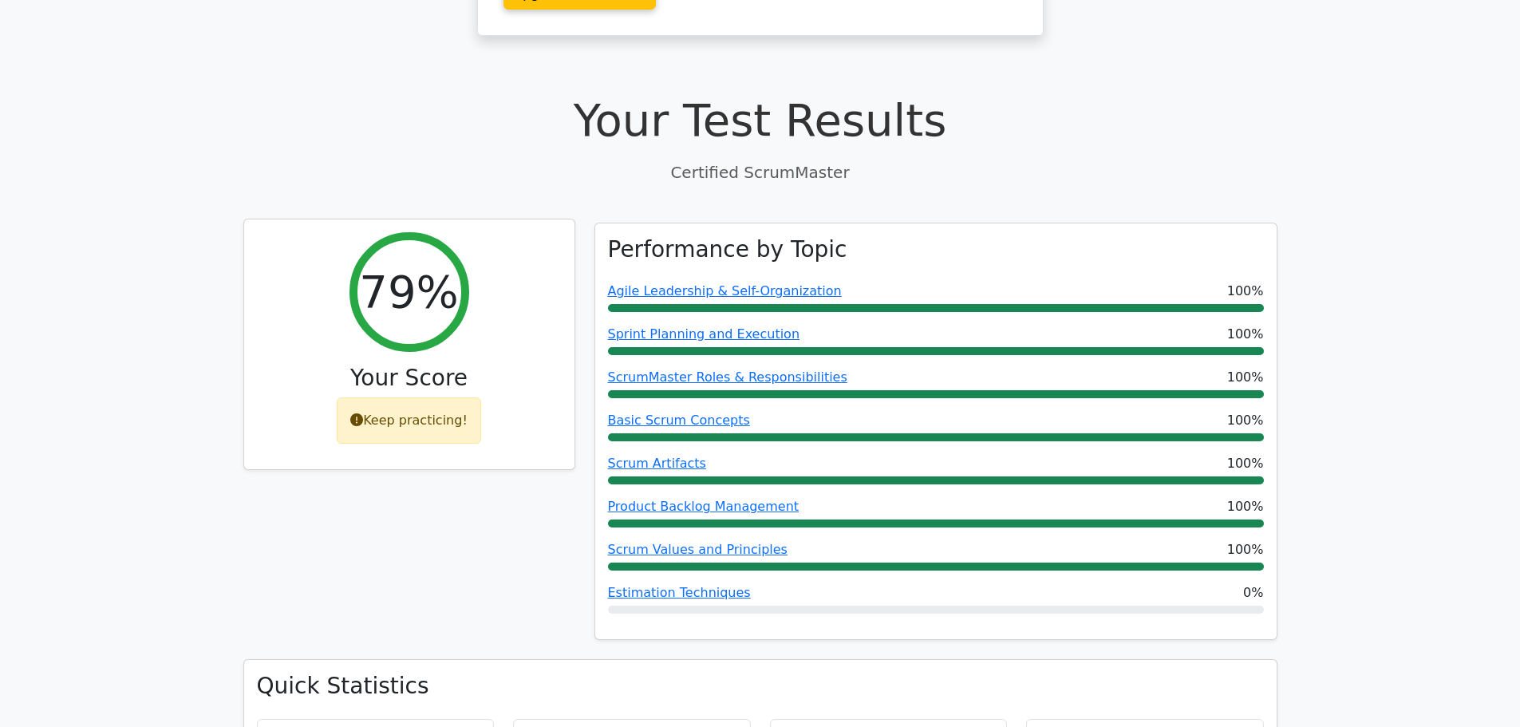
click at [419, 268] on h2 "79%" at bounding box center [408, 291] width 99 height 53
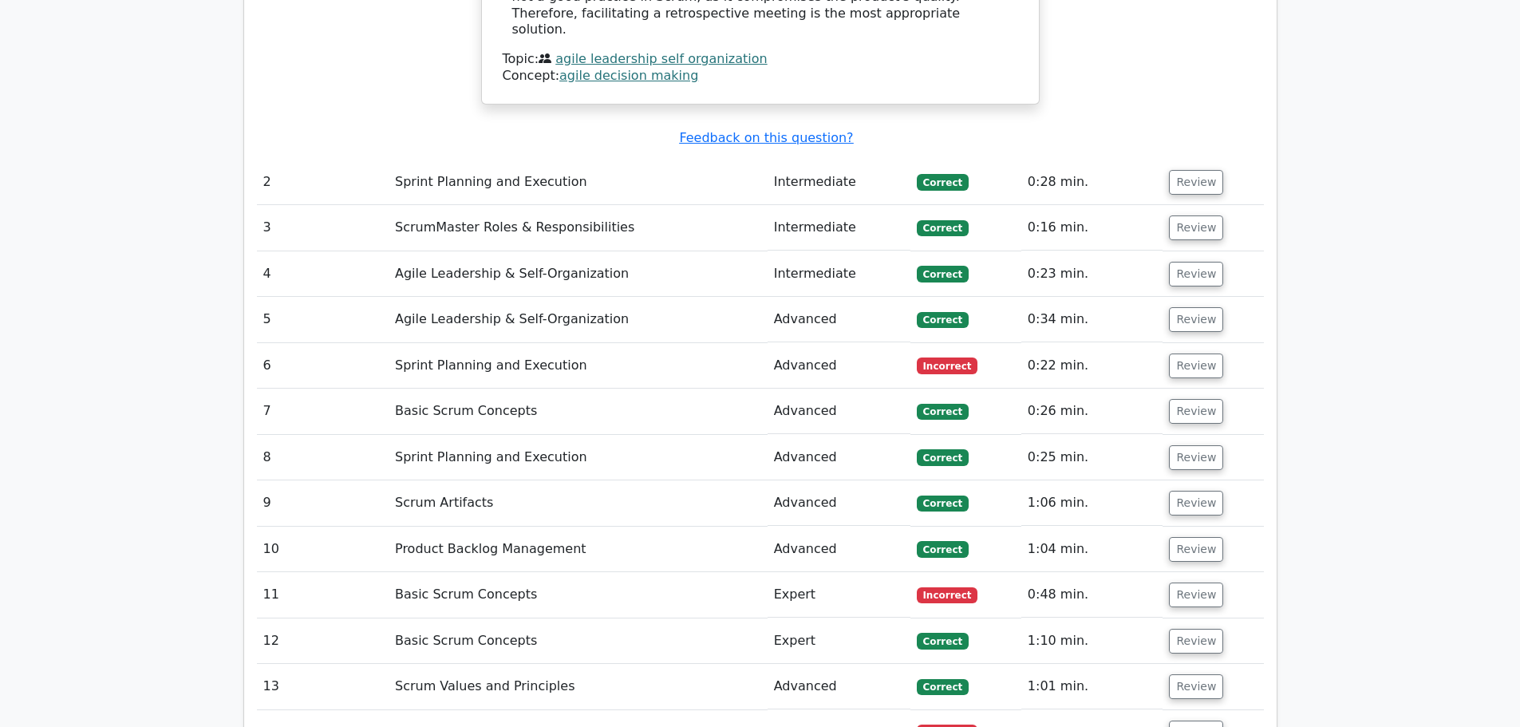
scroll to position [1994, 0]
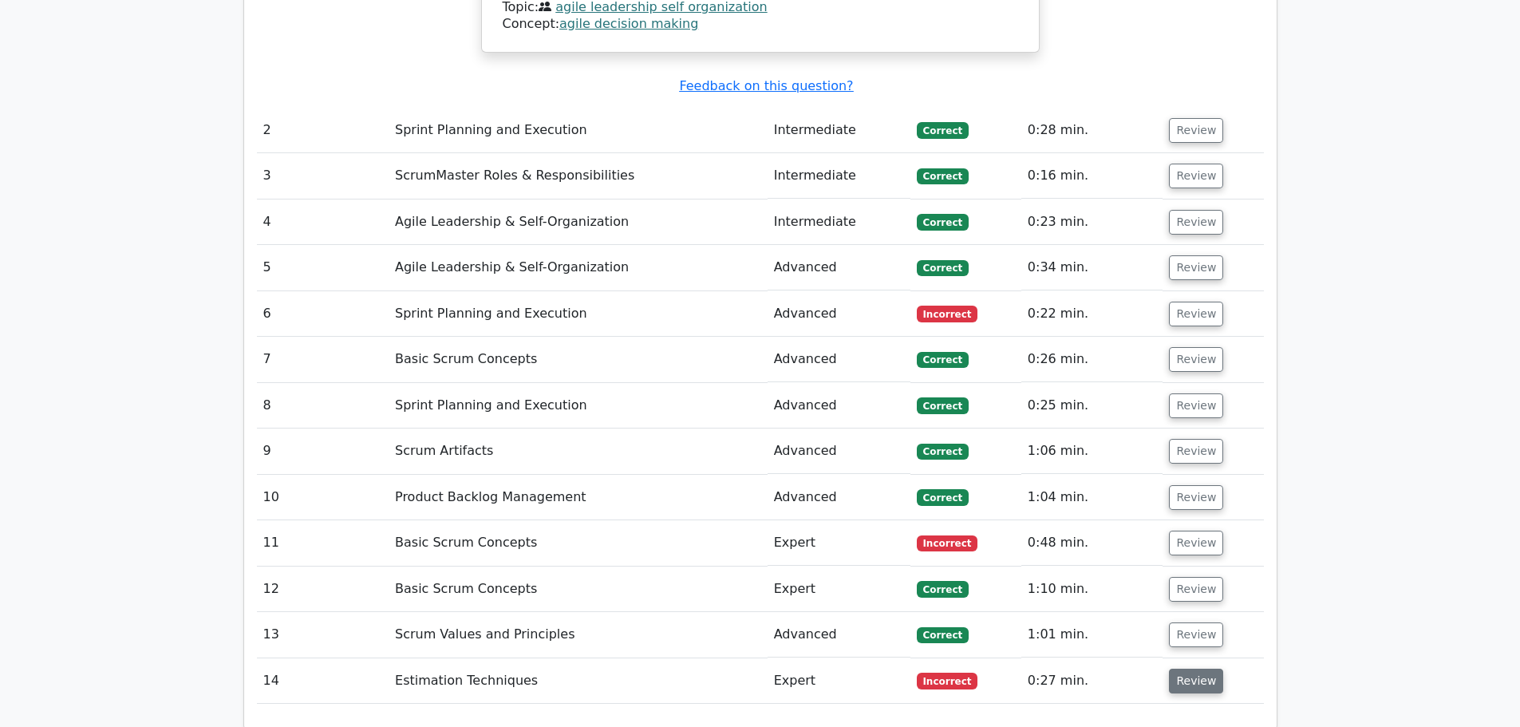
click at [1180, 668] on button "Review" at bounding box center [1196, 680] width 54 height 25
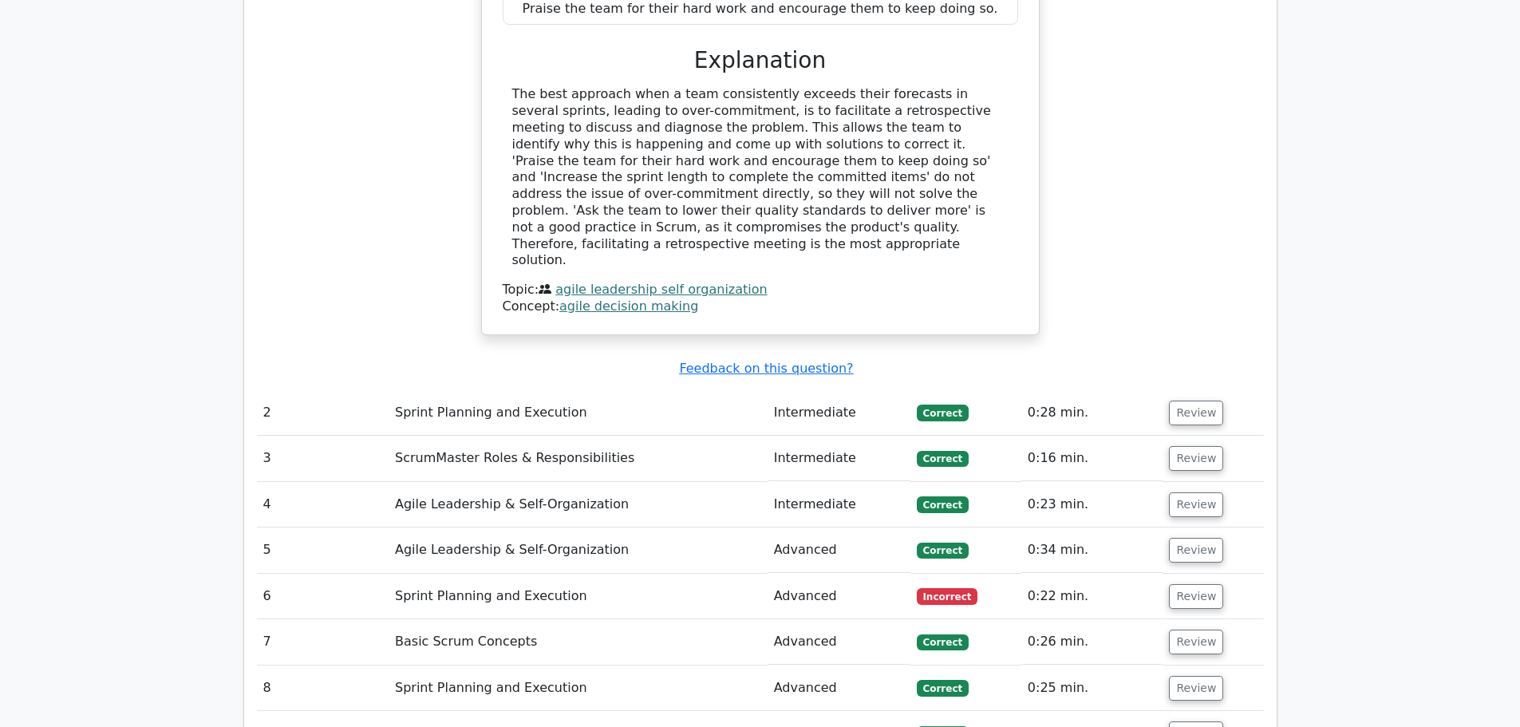
scroll to position [1675, 0]
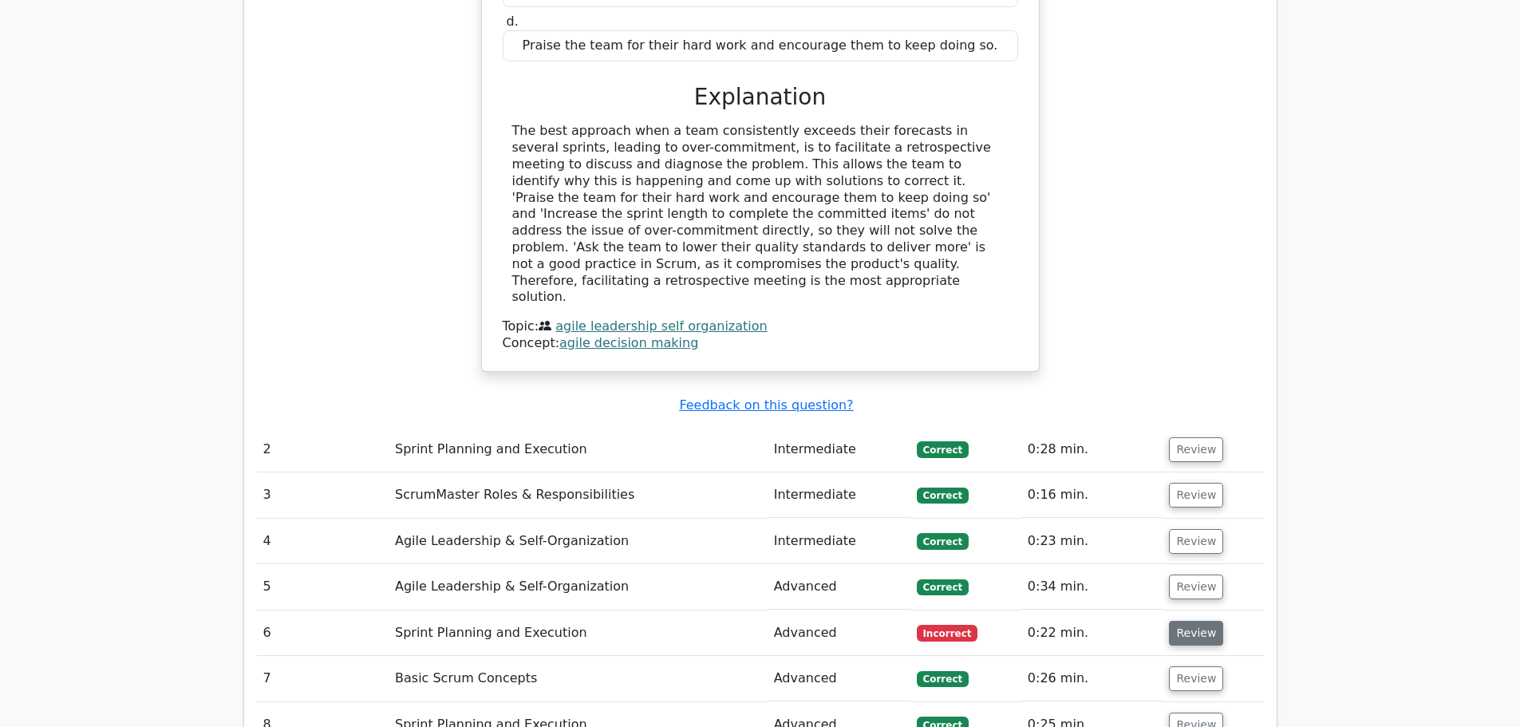
click at [1189, 621] on button "Review" at bounding box center [1196, 633] width 54 height 25
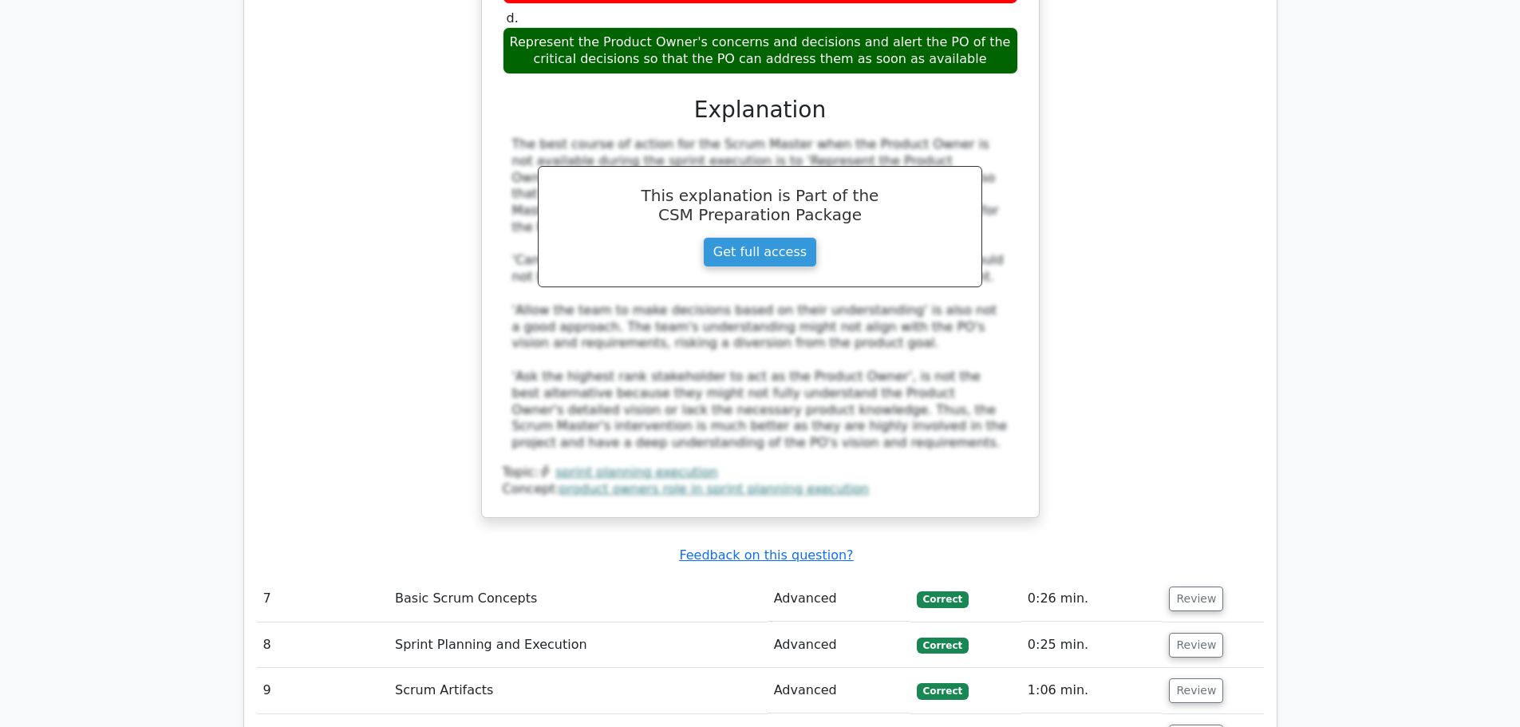
scroll to position [2872, 0]
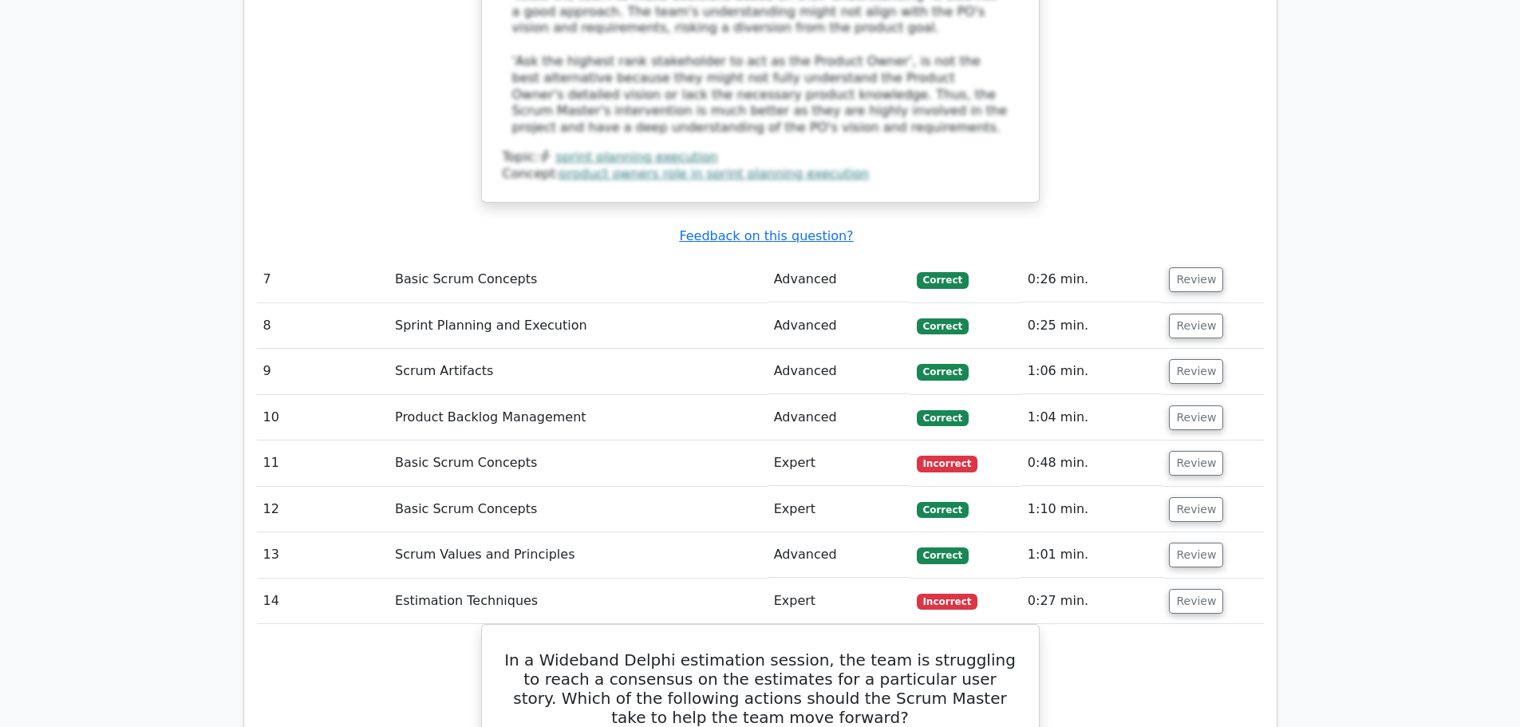
click at [942, 455] on span "Incorrect" at bounding box center [947, 463] width 61 height 16
click at [944, 455] on span "Incorrect" at bounding box center [947, 463] width 61 height 16
click at [1189, 451] on button "Review" at bounding box center [1196, 463] width 54 height 25
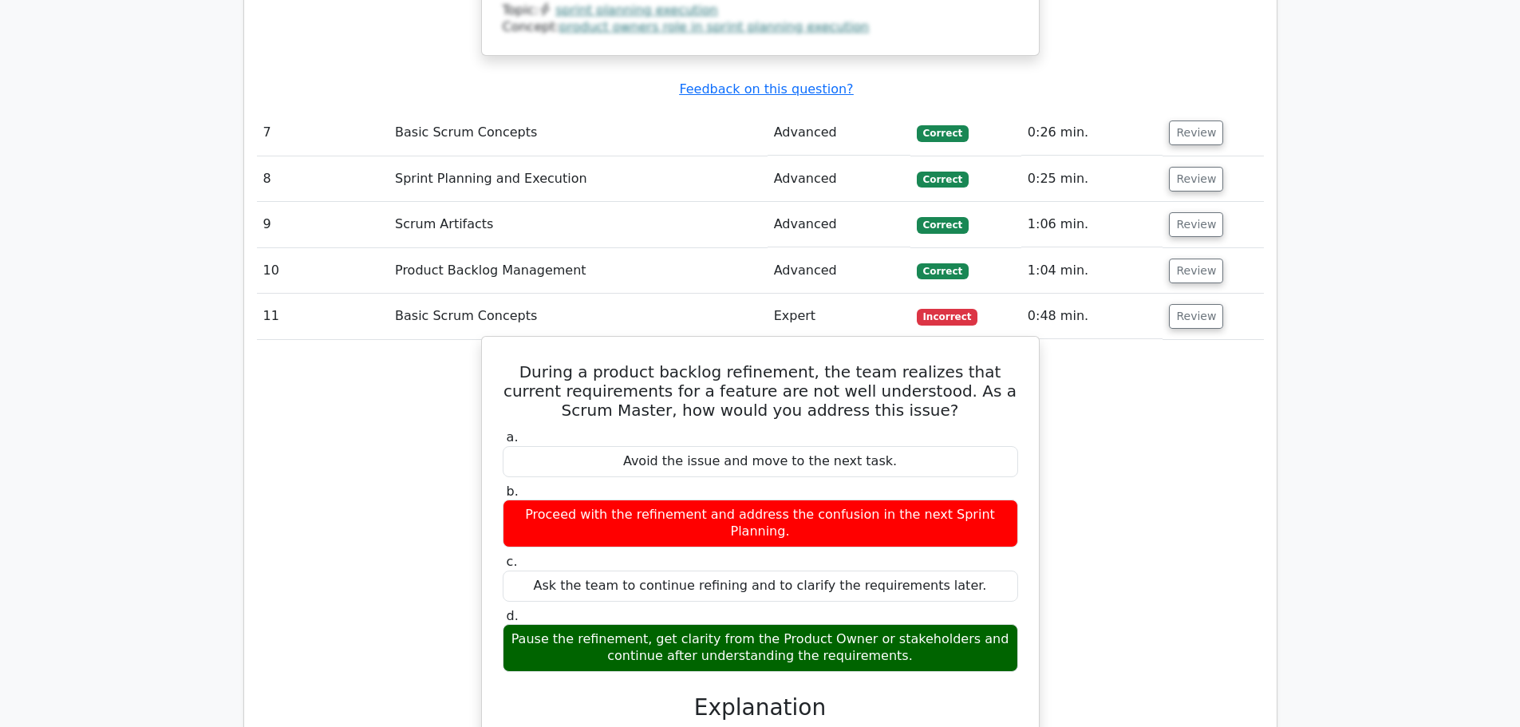
scroll to position [3031, 0]
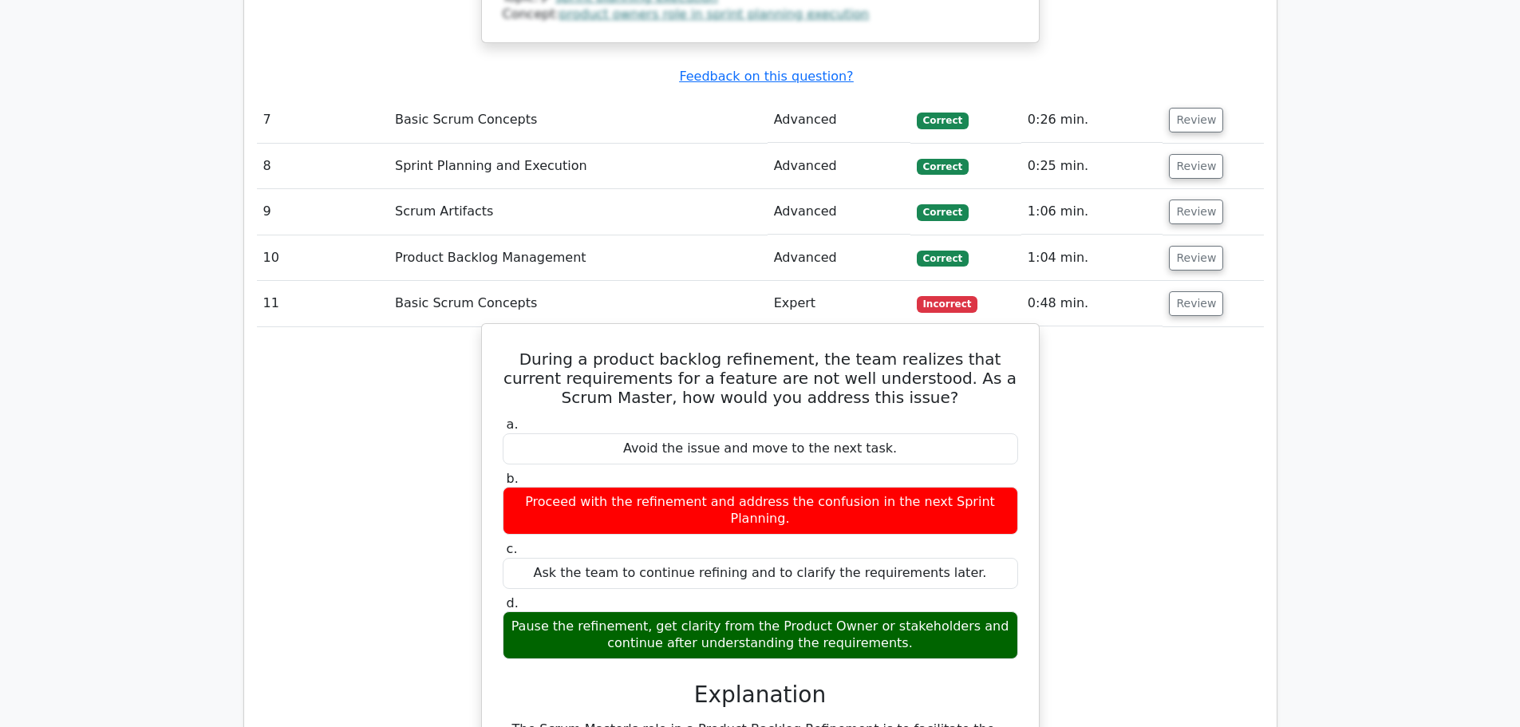
drag, startPoint x: 650, startPoint y: 519, endPoint x: 596, endPoint y: 519, distance: 54.2
click at [596, 611] on div "Pause the refinement, get clarity from the Product Owner or stakeholders and co…" at bounding box center [760, 635] width 515 height 48
drag, startPoint x: 914, startPoint y: 542, endPoint x: 493, endPoint y: 524, distance: 421.6
click at [493, 595] on div "d. Pause the refinement, get clarity from the Product Owner or stakeholders and…" at bounding box center [760, 627] width 534 height 64
copy div "Pause the refinement, get clarity from the Product Owner or stakeholders and co…"
